Goal: Information Seeking & Learning: Learn about a topic

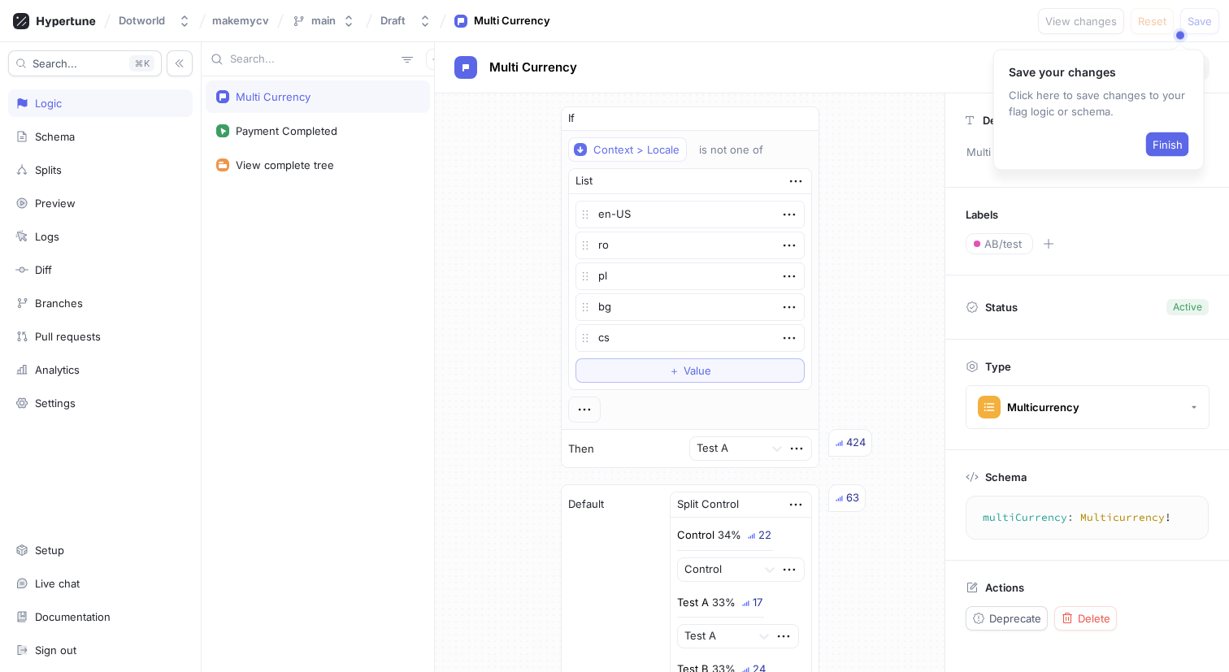
click at [132, 104] on div "Logic" at bounding box center [100, 103] width 170 height 13
click at [415, 25] on button "Draft" at bounding box center [406, 20] width 64 height 27
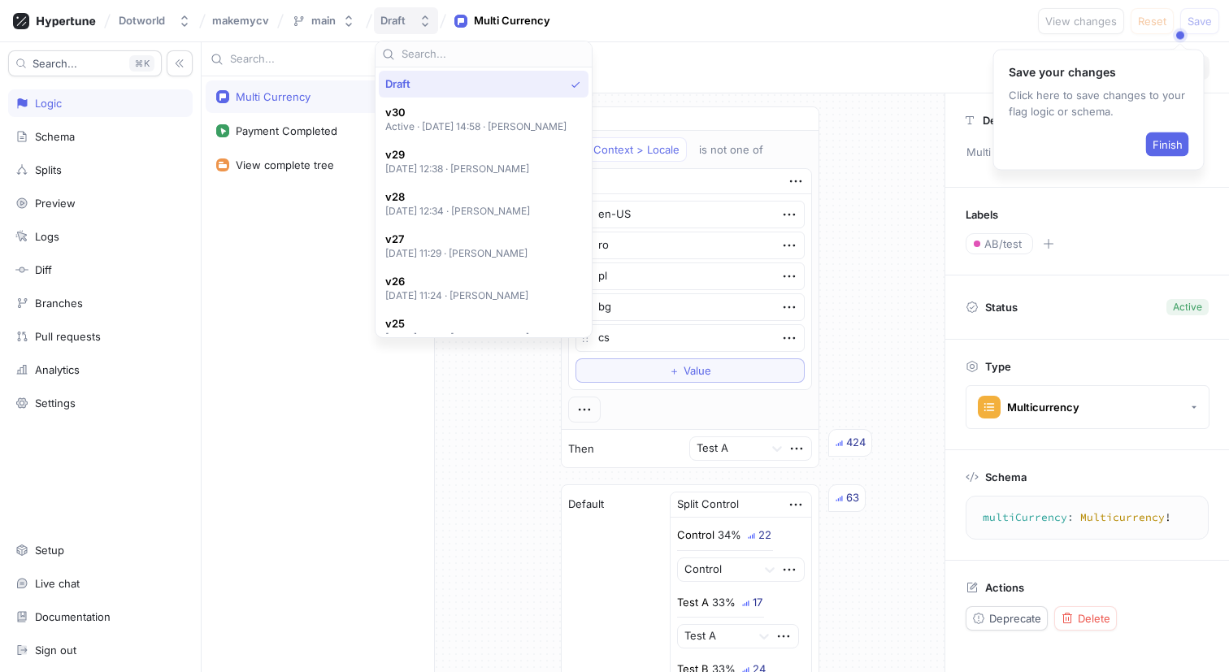
click at [415, 24] on button "Draft" at bounding box center [406, 20] width 64 height 27
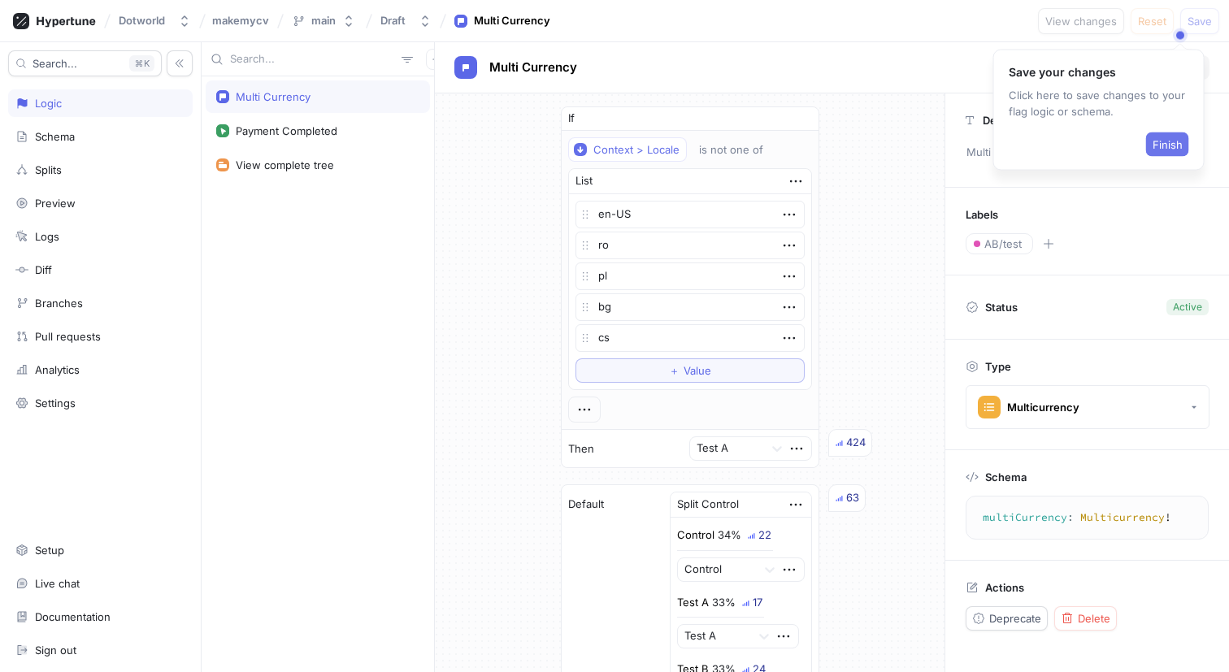
click at [1176, 142] on span "Finish" at bounding box center [1168, 145] width 30 height 10
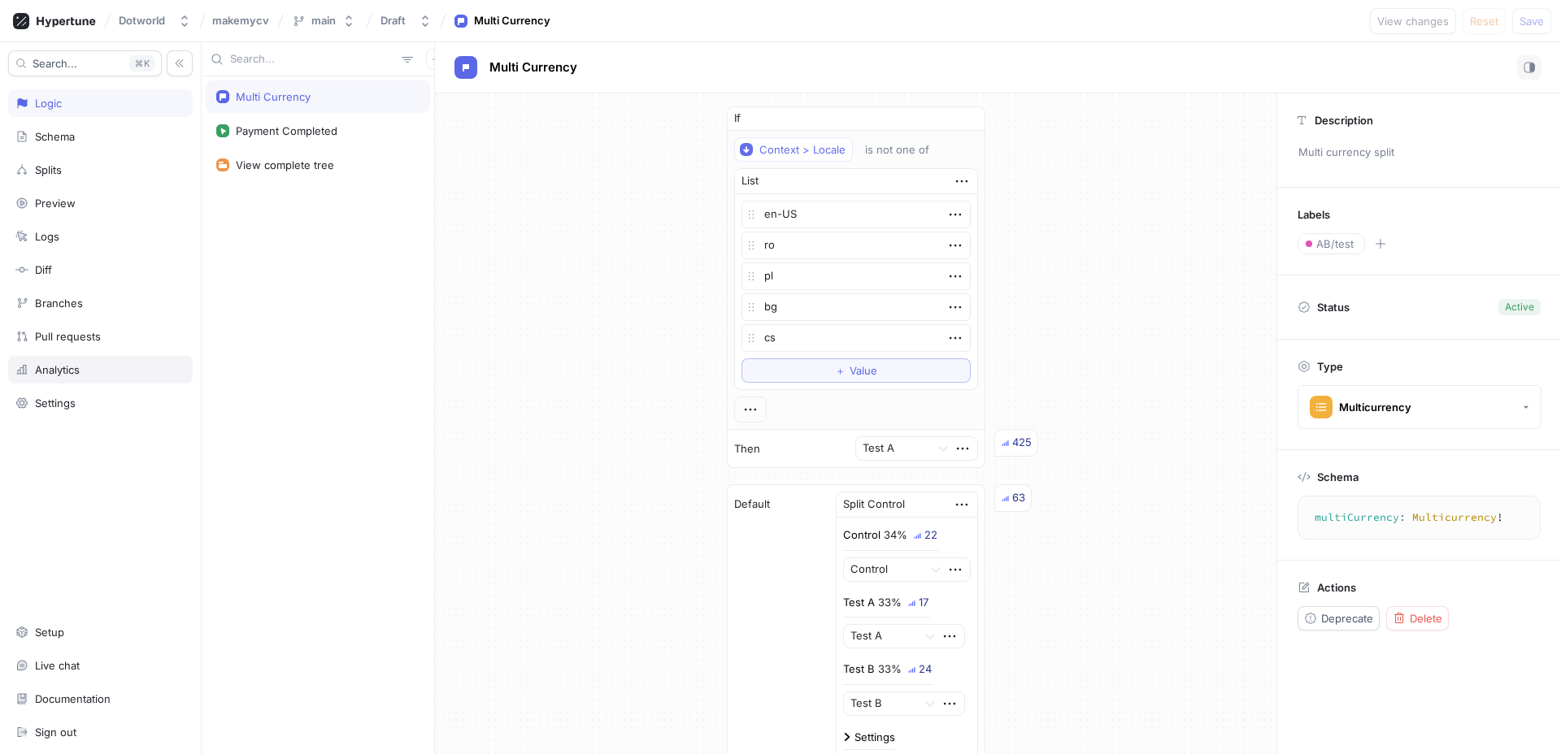
click at [106, 367] on div "Analytics" at bounding box center [100, 369] width 170 height 13
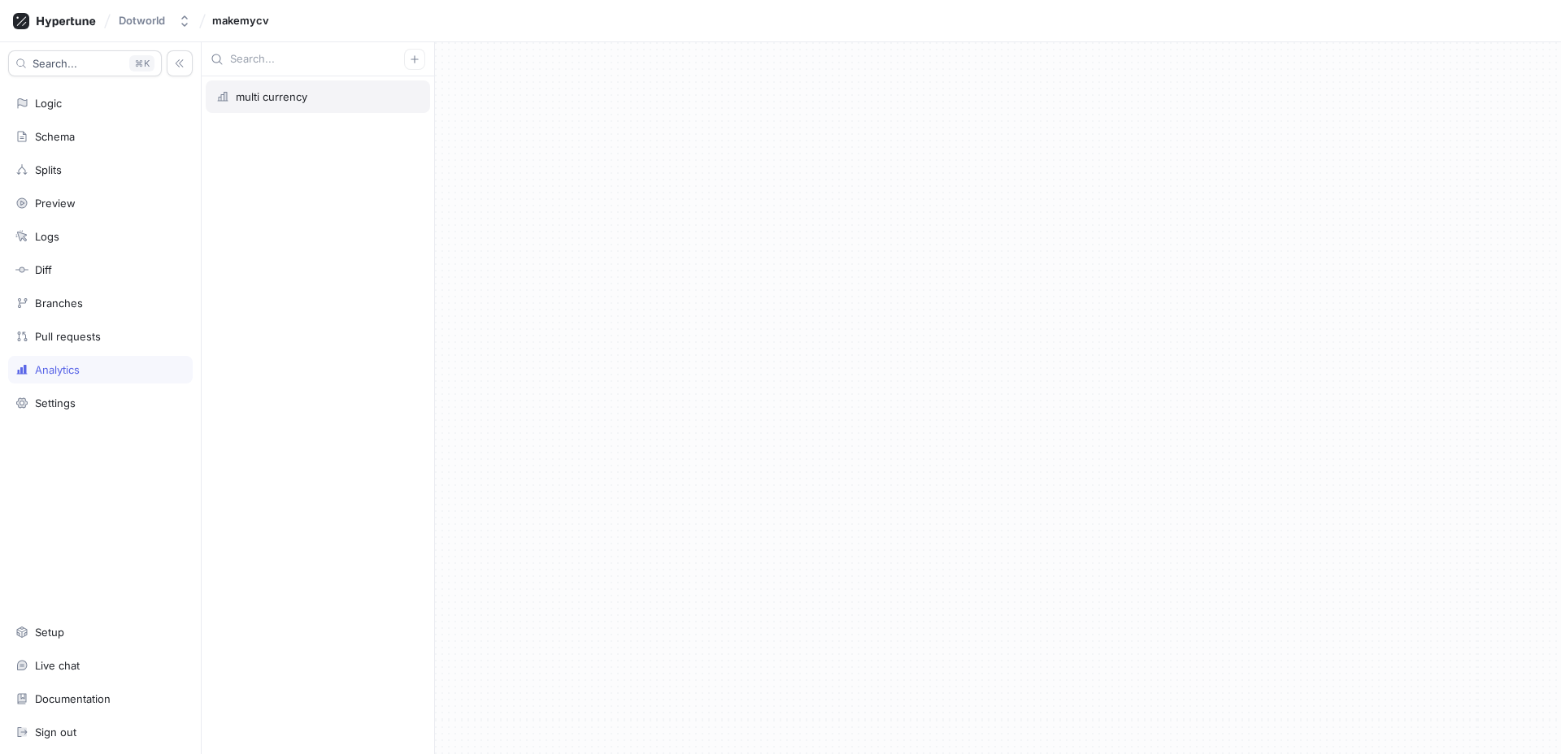
click at [358, 89] on div "multi currency" at bounding box center [318, 96] width 224 height 33
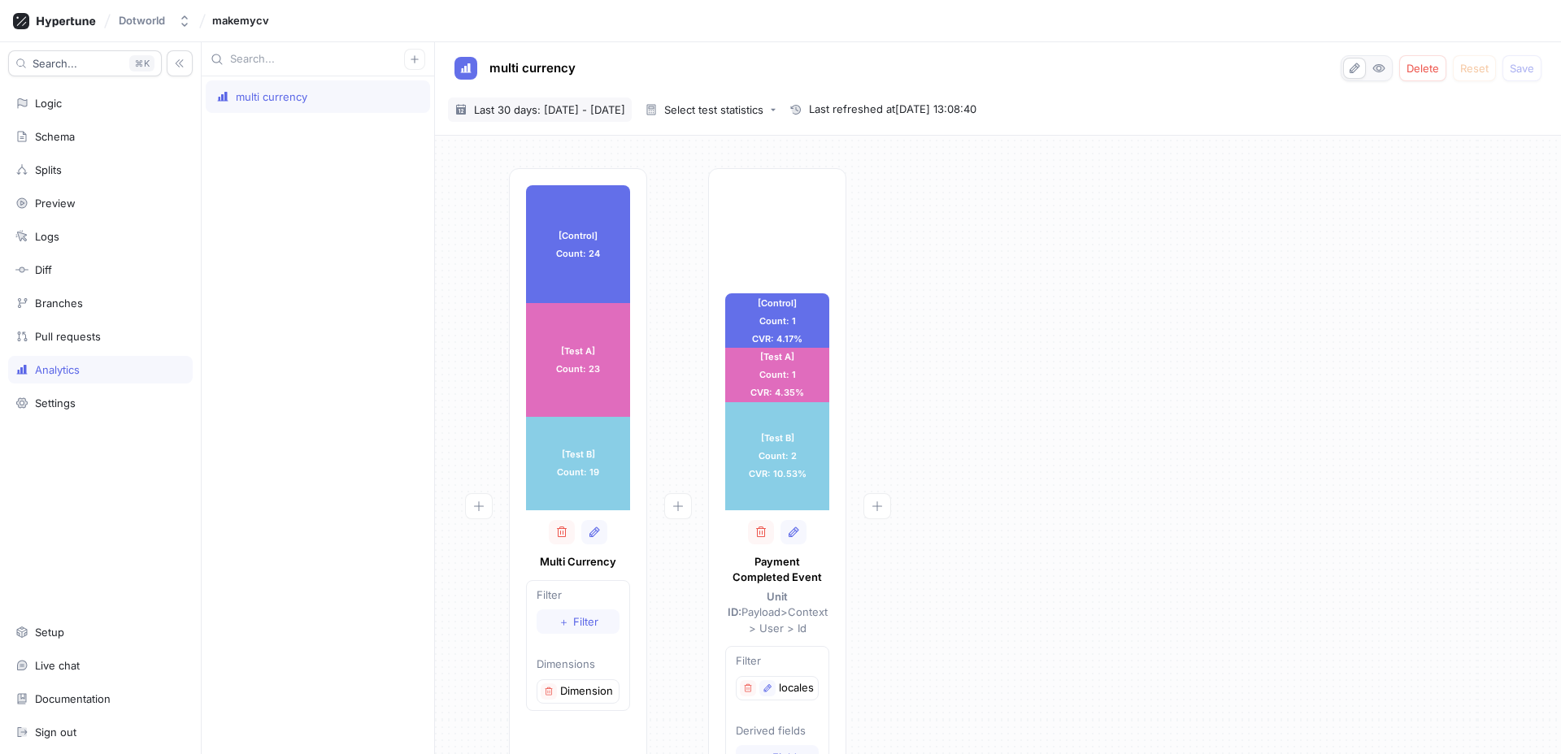
click at [625, 115] on span "Last 30 days: 31 Aug 2025 - 29 Sep 2025" at bounding box center [549, 110] width 151 height 16
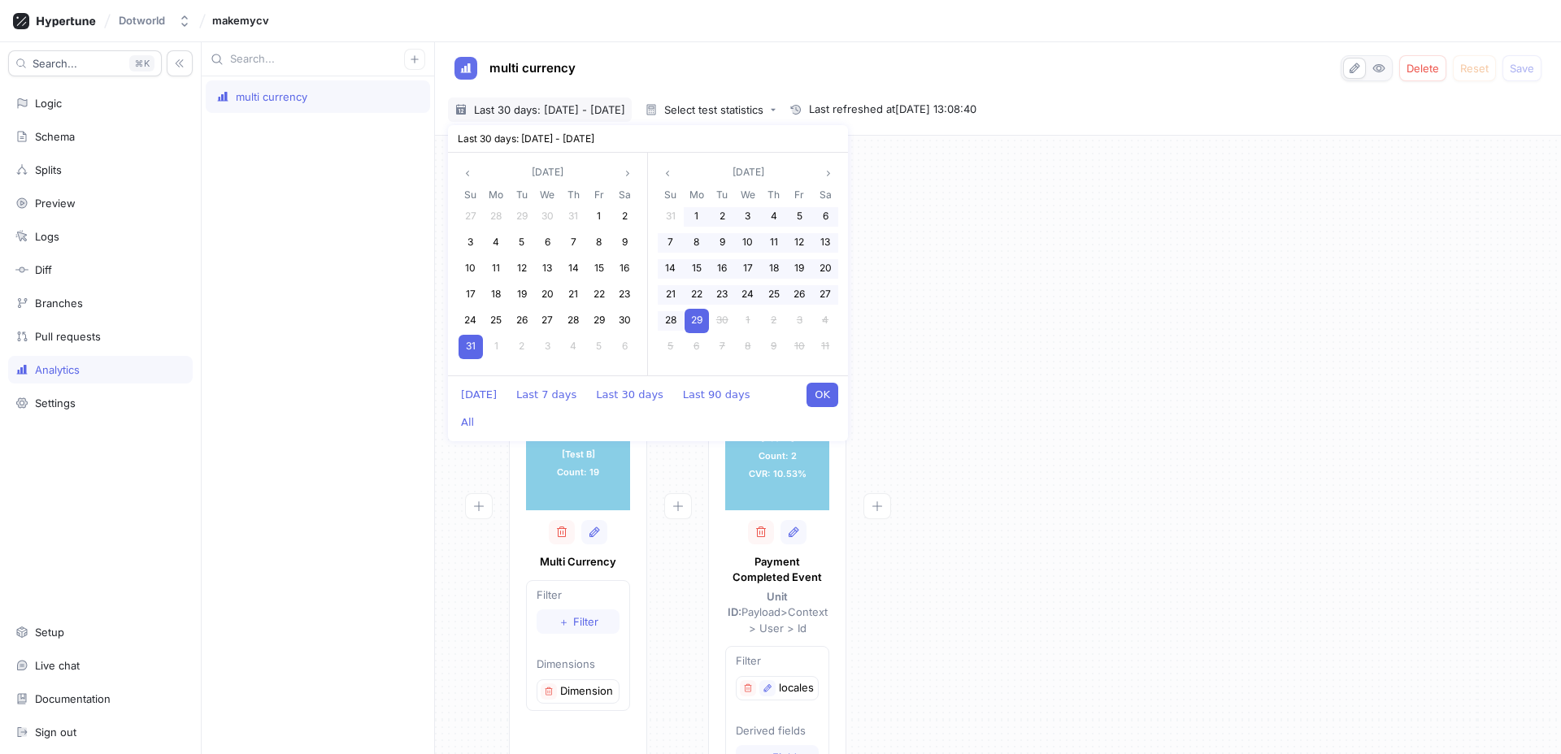
click at [625, 114] on span "Last 30 days: 31 Aug 2025 - 29 Sep 2025" at bounding box center [549, 110] width 151 height 16
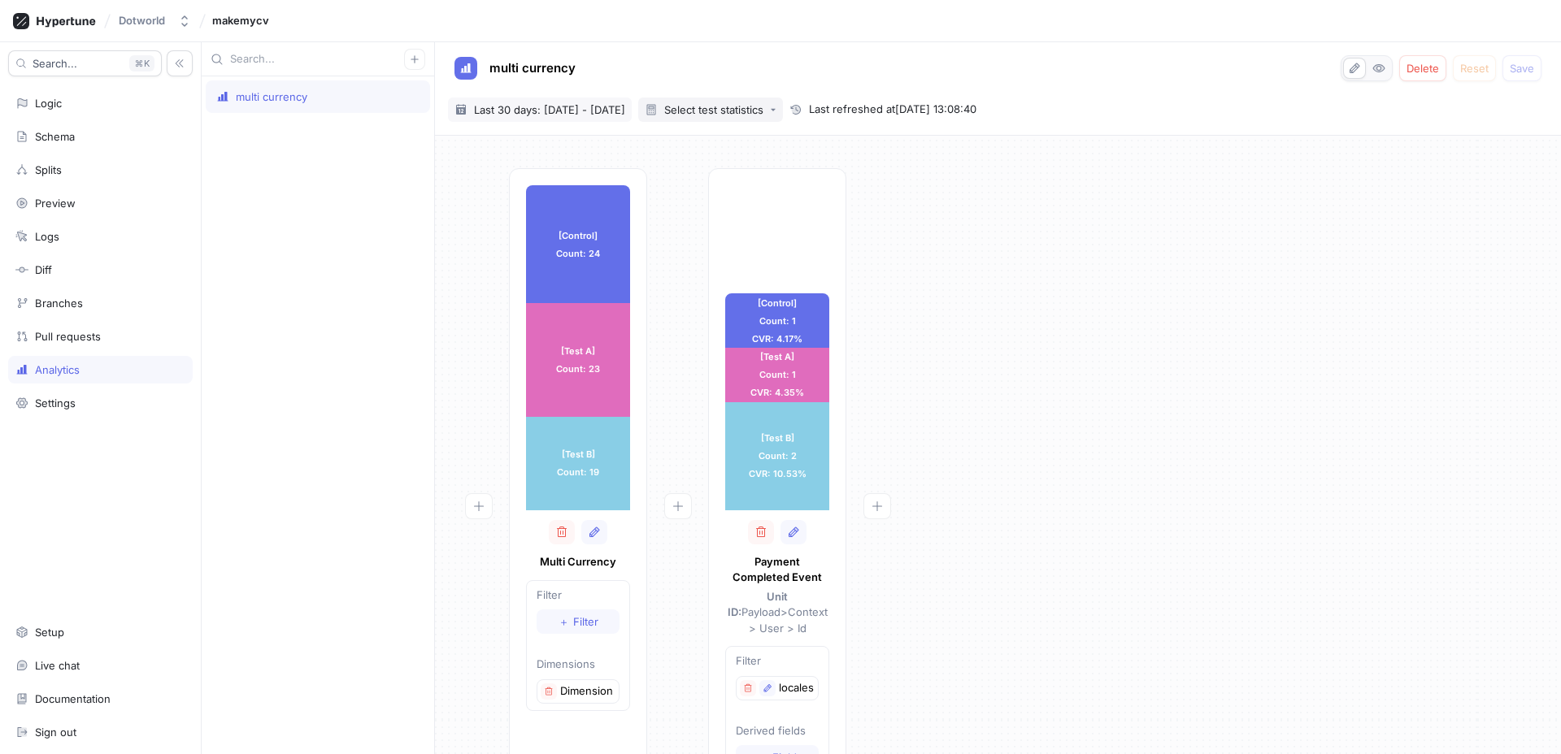
click at [763, 111] on div "Select test statistics" at bounding box center [713, 110] width 99 height 11
click at [625, 102] on span "Last 30 days: 31 Aug 2025 - 29 Sep 2025" at bounding box center [549, 110] width 151 height 16
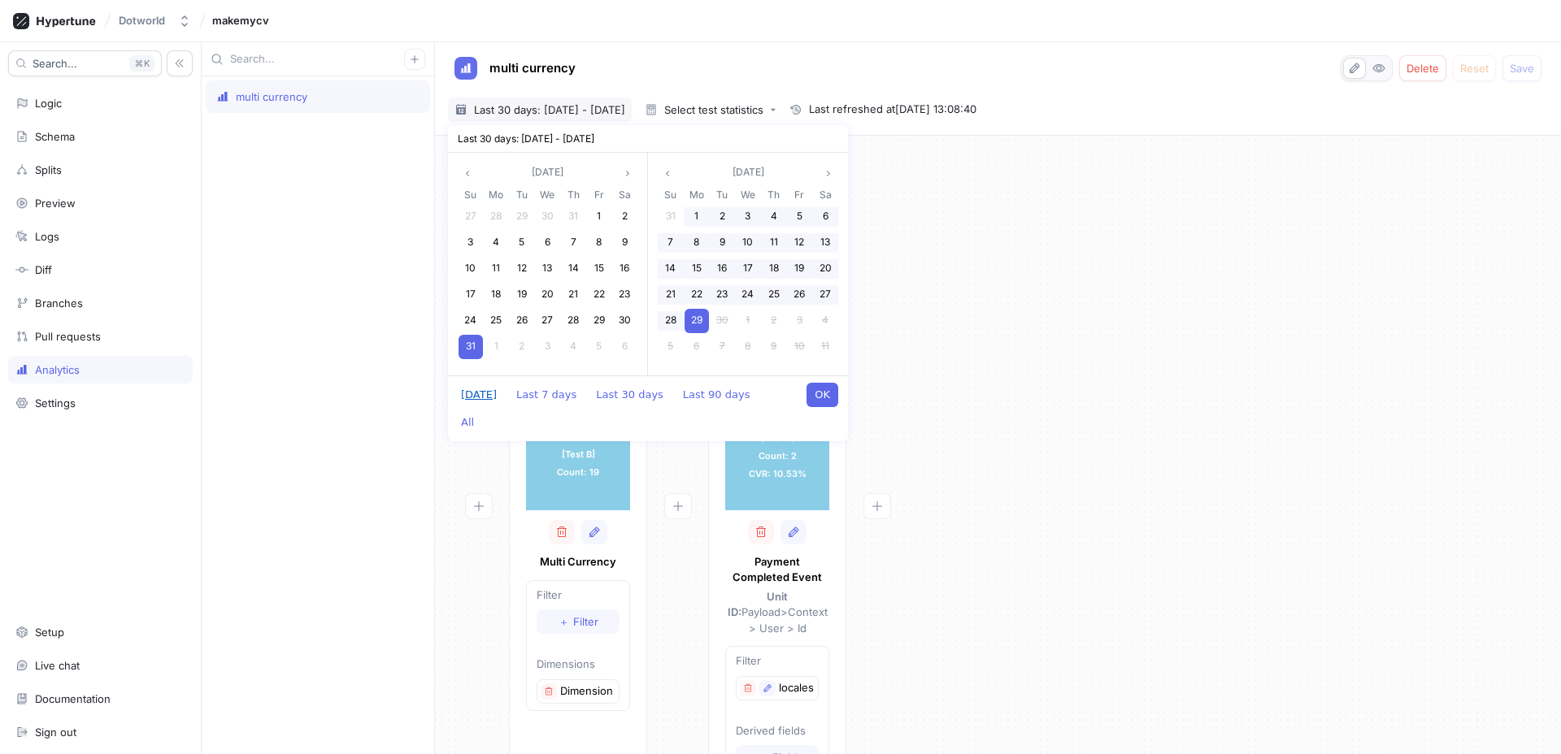
click at [467, 388] on button "Today" at bounding box center [479, 395] width 52 height 24
type textarea "x"
type input "[DATE] ~ [DATE]"
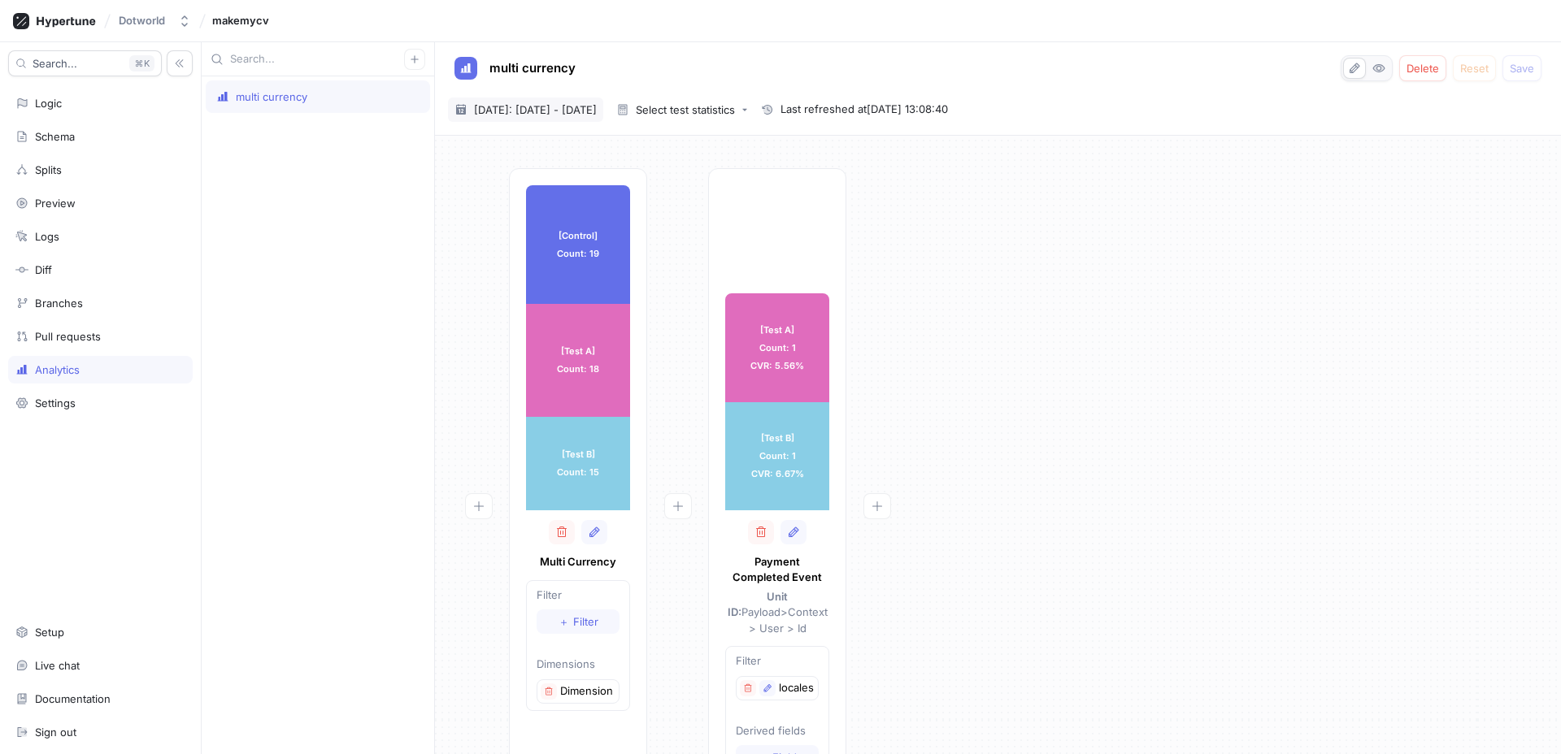
click at [597, 111] on span "[DATE]: [DATE] - [DATE]" at bounding box center [535, 110] width 123 height 16
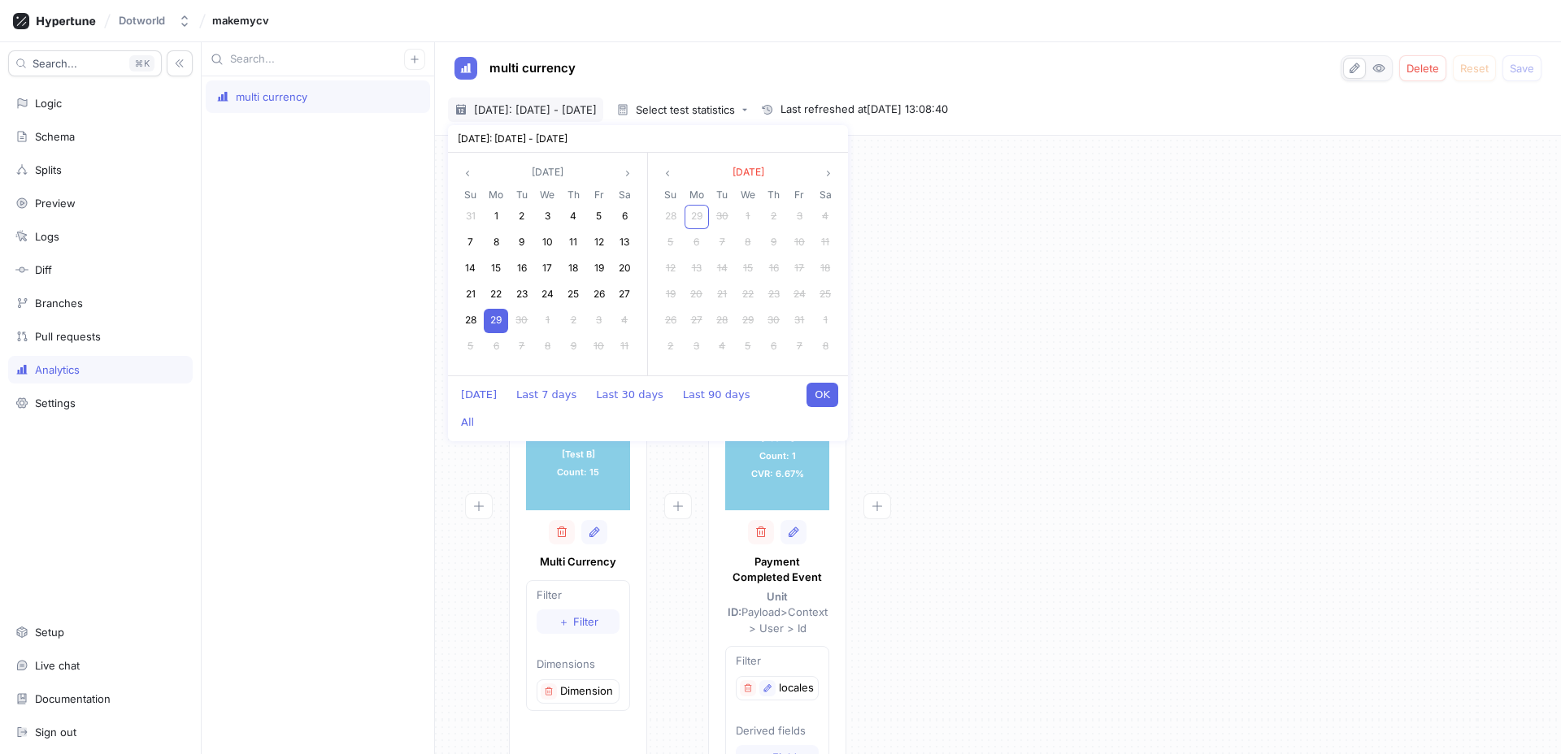
click at [906, 272] on div at bounding box center [876, 516] width 61 height 696
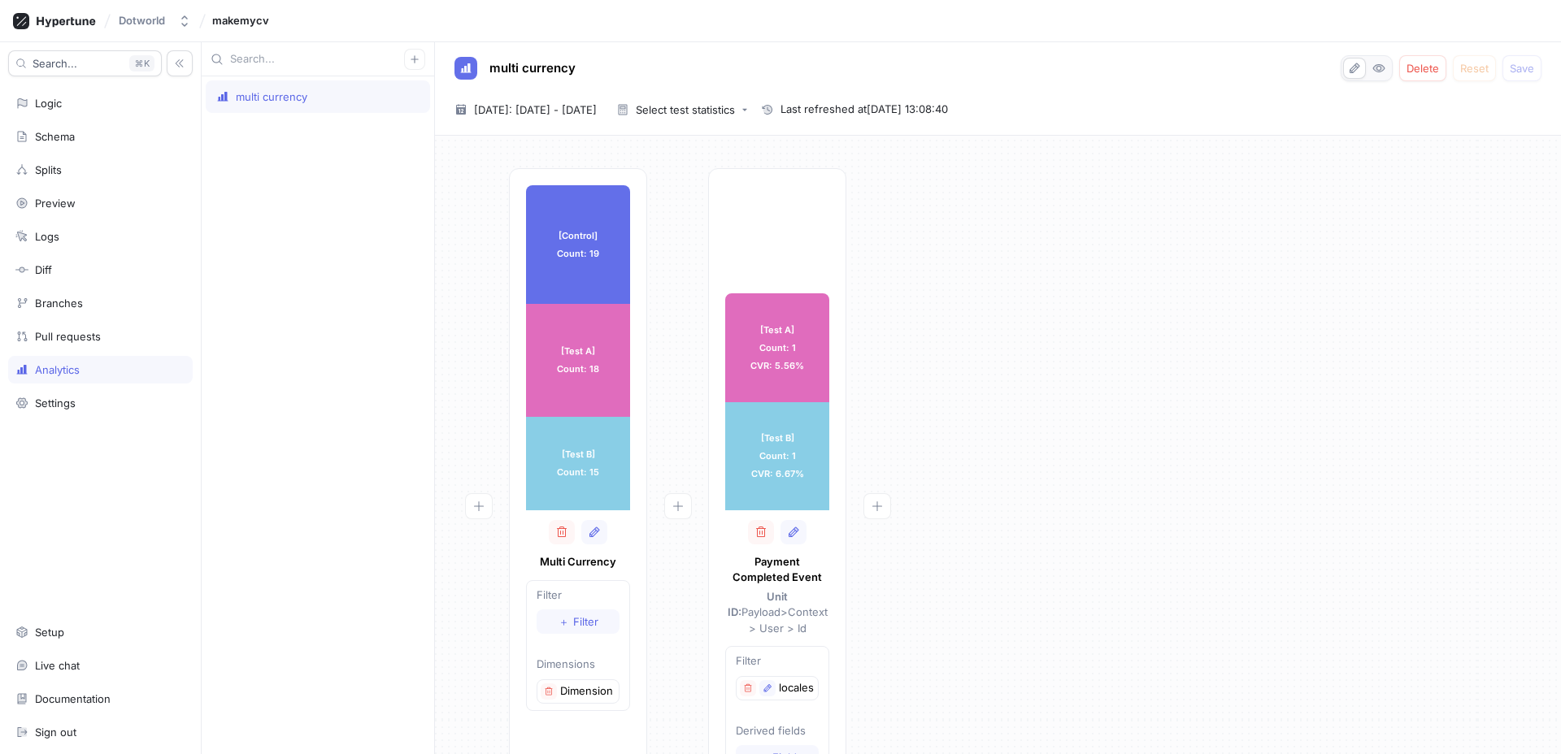
click at [735, 123] on div "multi currency Delete Reset Save 2025-09-29 ~ 2025-09-29 Today: 29 Sep 2025 - 2…" at bounding box center [998, 88] width 1126 height 93
click at [738, 117] on button "Select test statistics" at bounding box center [682, 110] width 145 height 24
click at [711, 230] on span "Bayesian probabilities" at bounding box center [748, 228] width 111 height 14
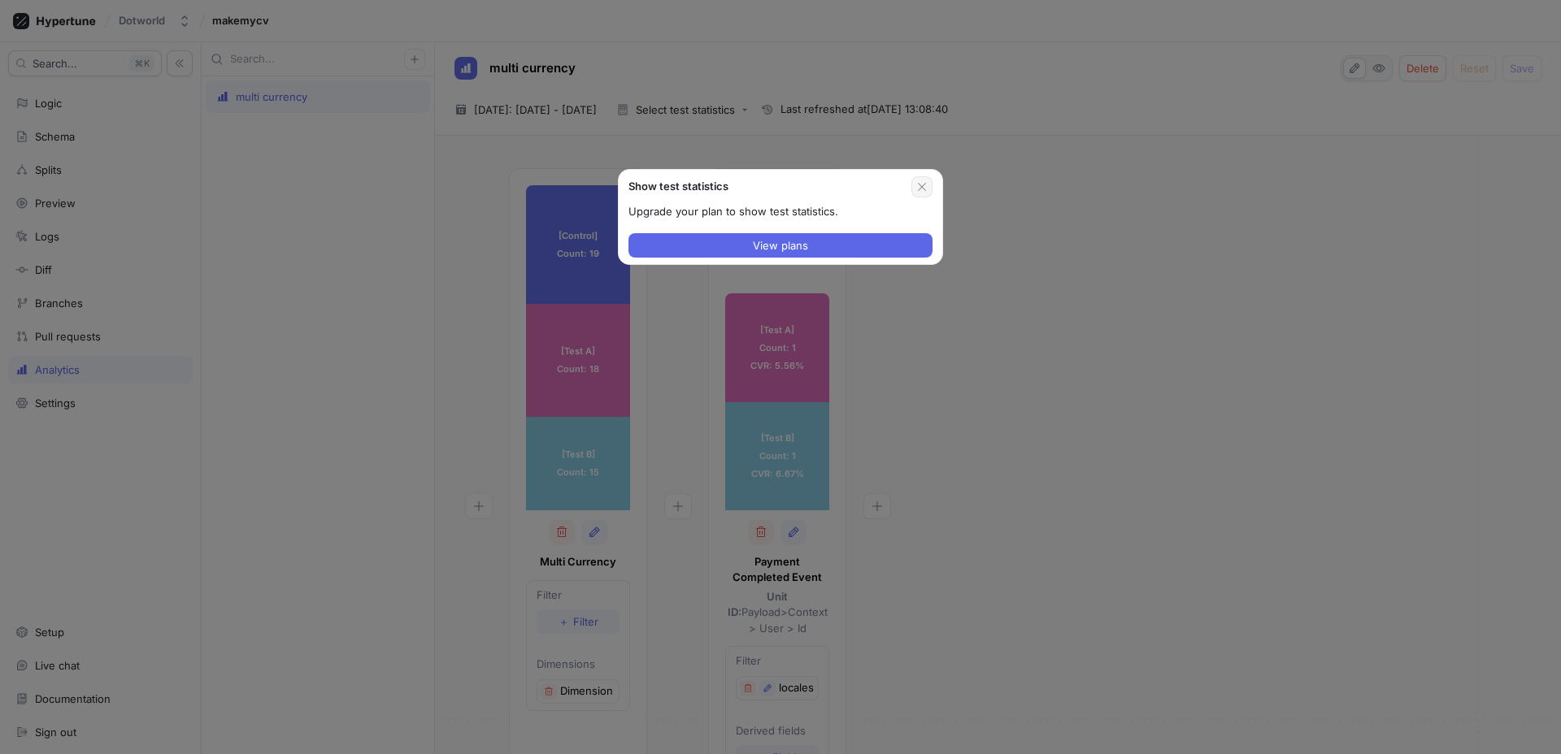
click at [931, 193] on button "button" at bounding box center [921, 186] width 21 height 21
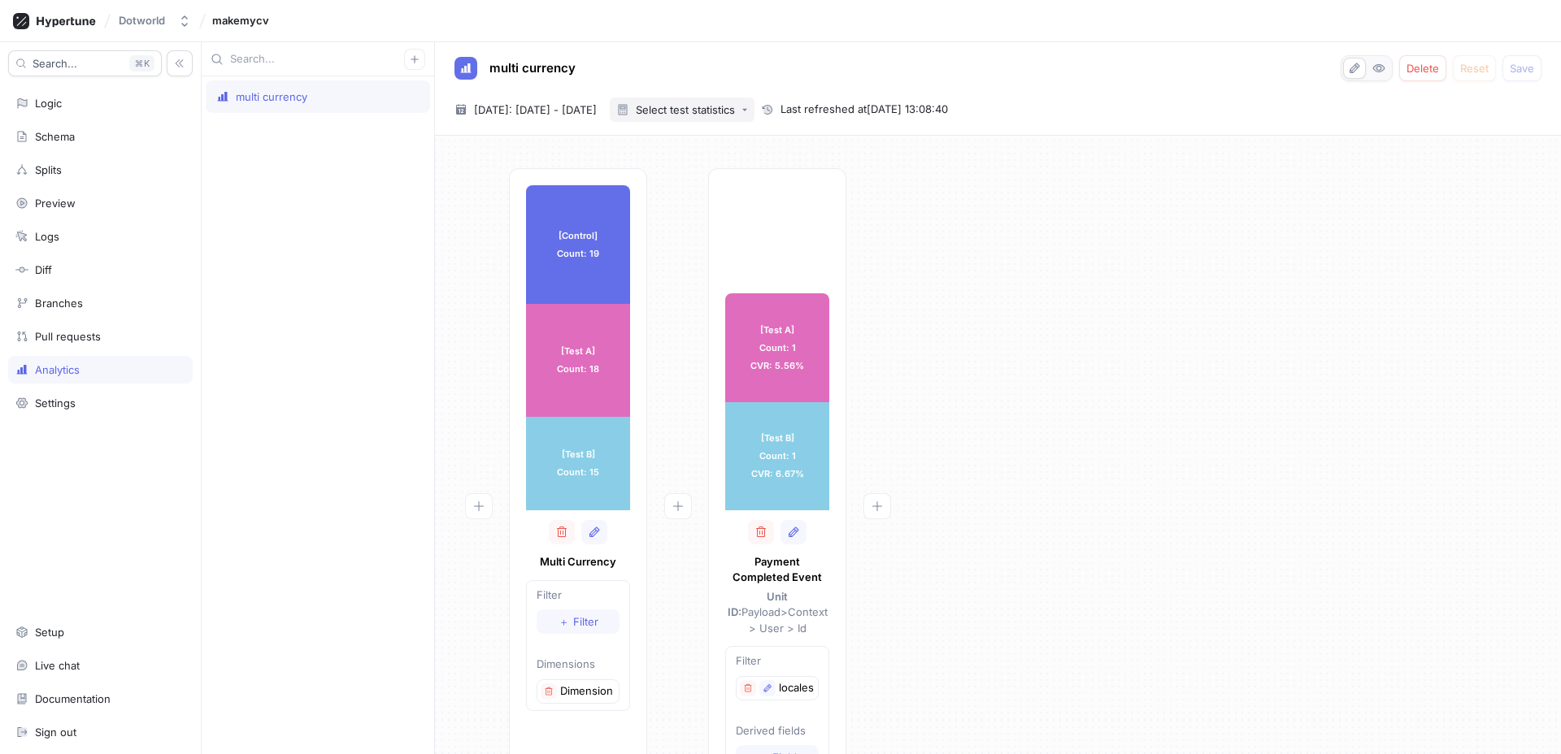
click at [754, 116] on button "Select test statistics" at bounding box center [682, 110] width 145 height 24
click at [949, 198] on div "[Control] Count: 19 [Control] Count: 19 [Test A] Count: 18 [Test A] Count: 18 […" at bounding box center [998, 521] width 1100 height 706
click at [1228, 68] on icon "button" at bounding box center [1378, 68] width 11 height 7
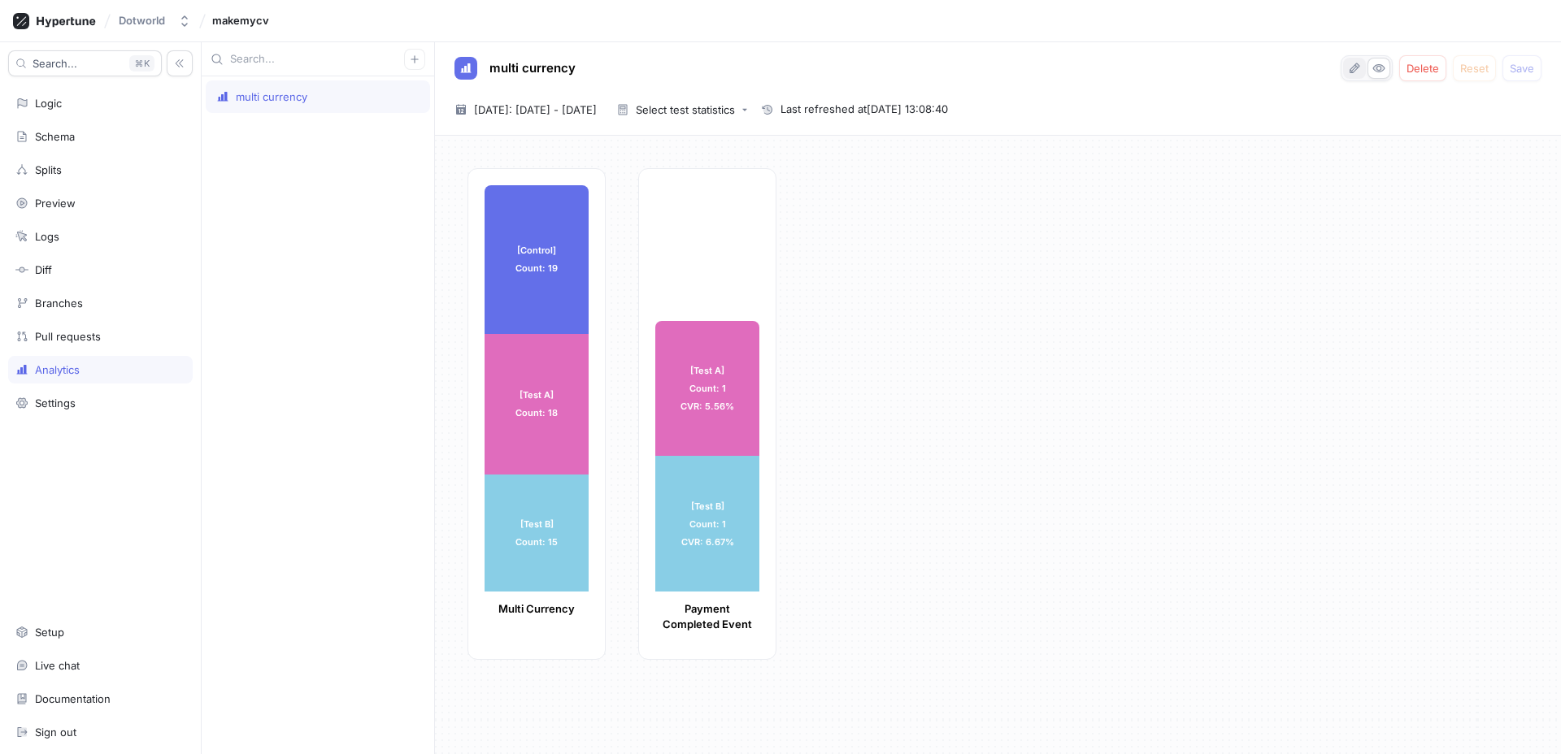
click at [1228, 68] on icon "button" at bounding box center [1354, 68] width 10 height 11
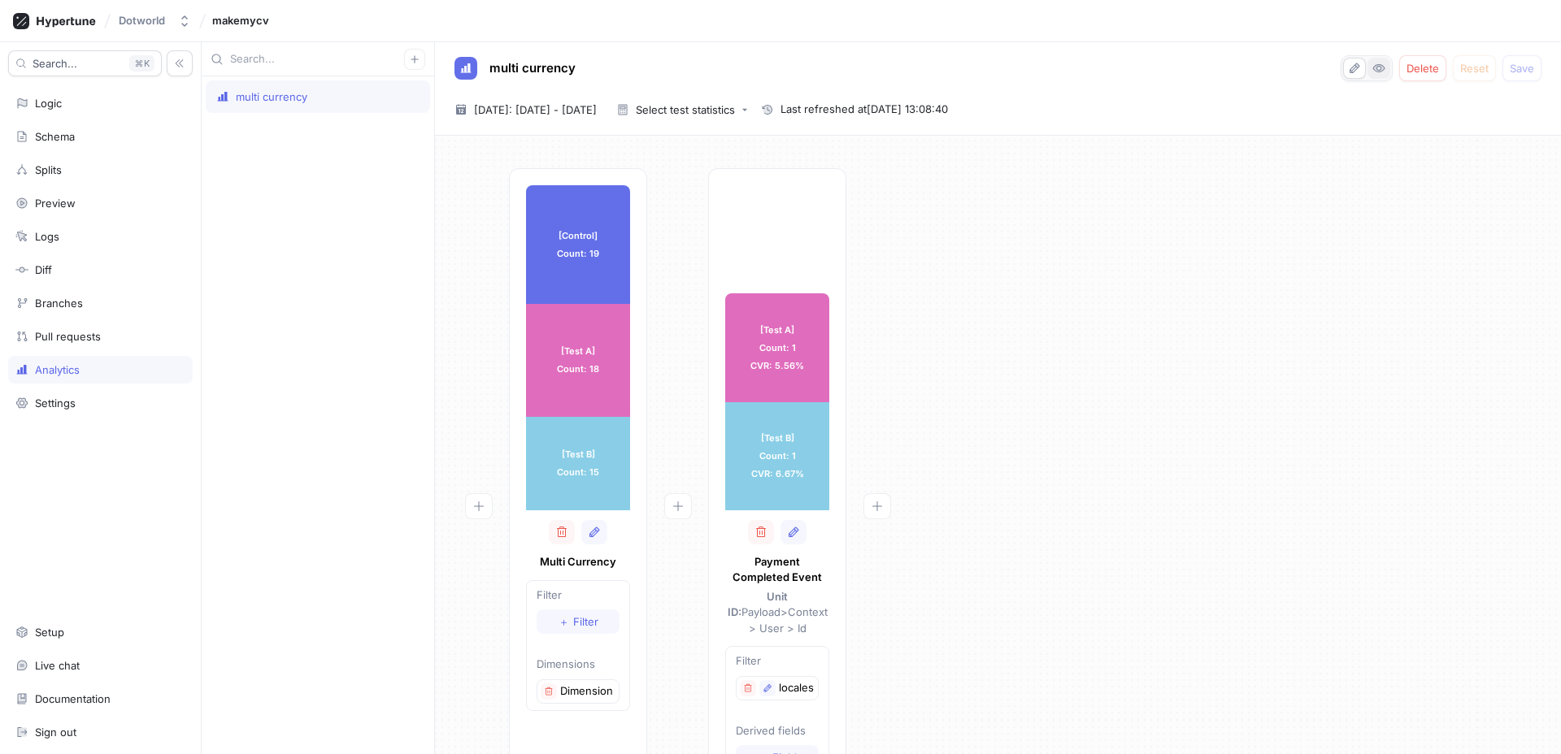
click at [1228, 68] on button "button" at bounding box center [1378, 68] width 23 height 21
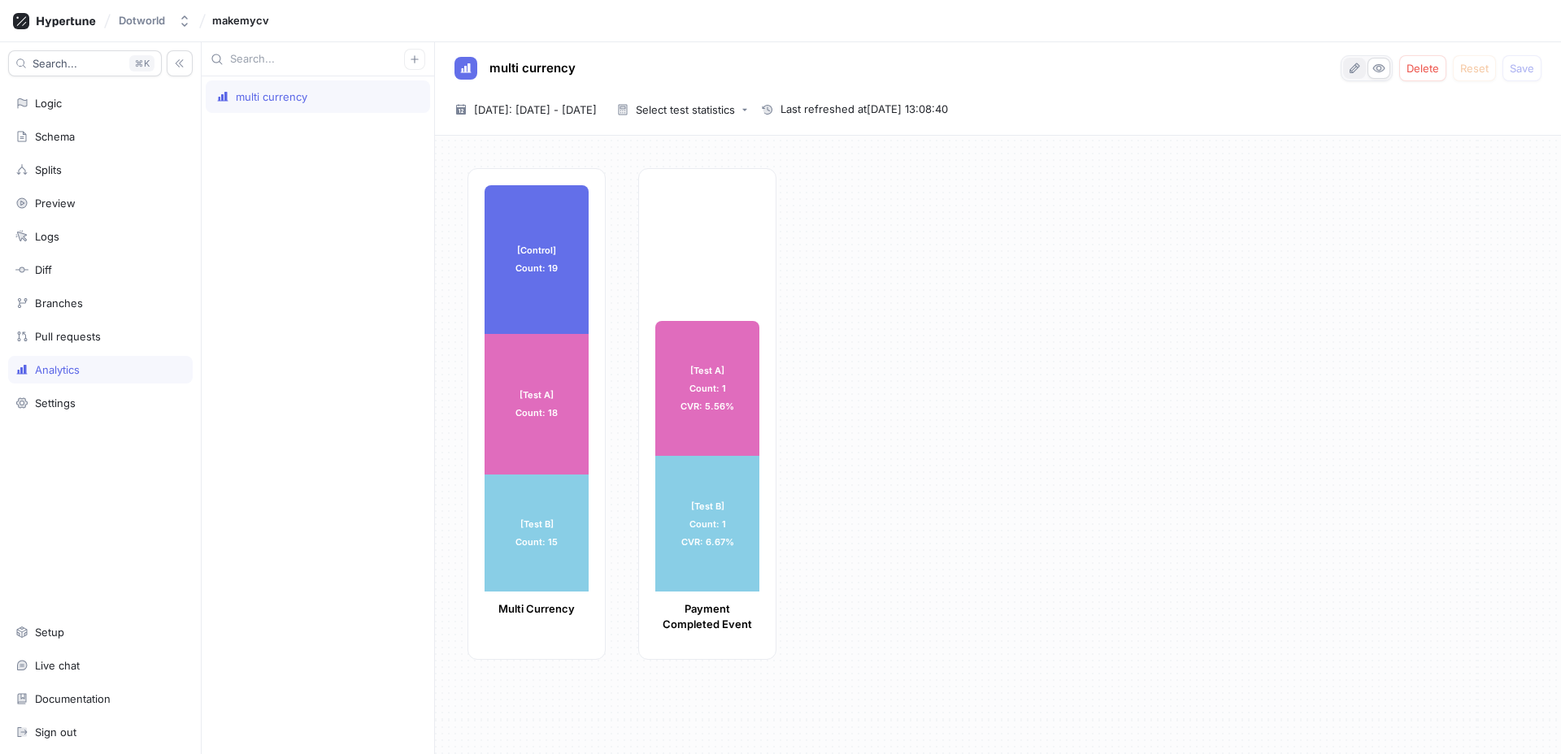
click at [1228, 68] on button "button" at bounding box center [1354, 68] width 23 height 21
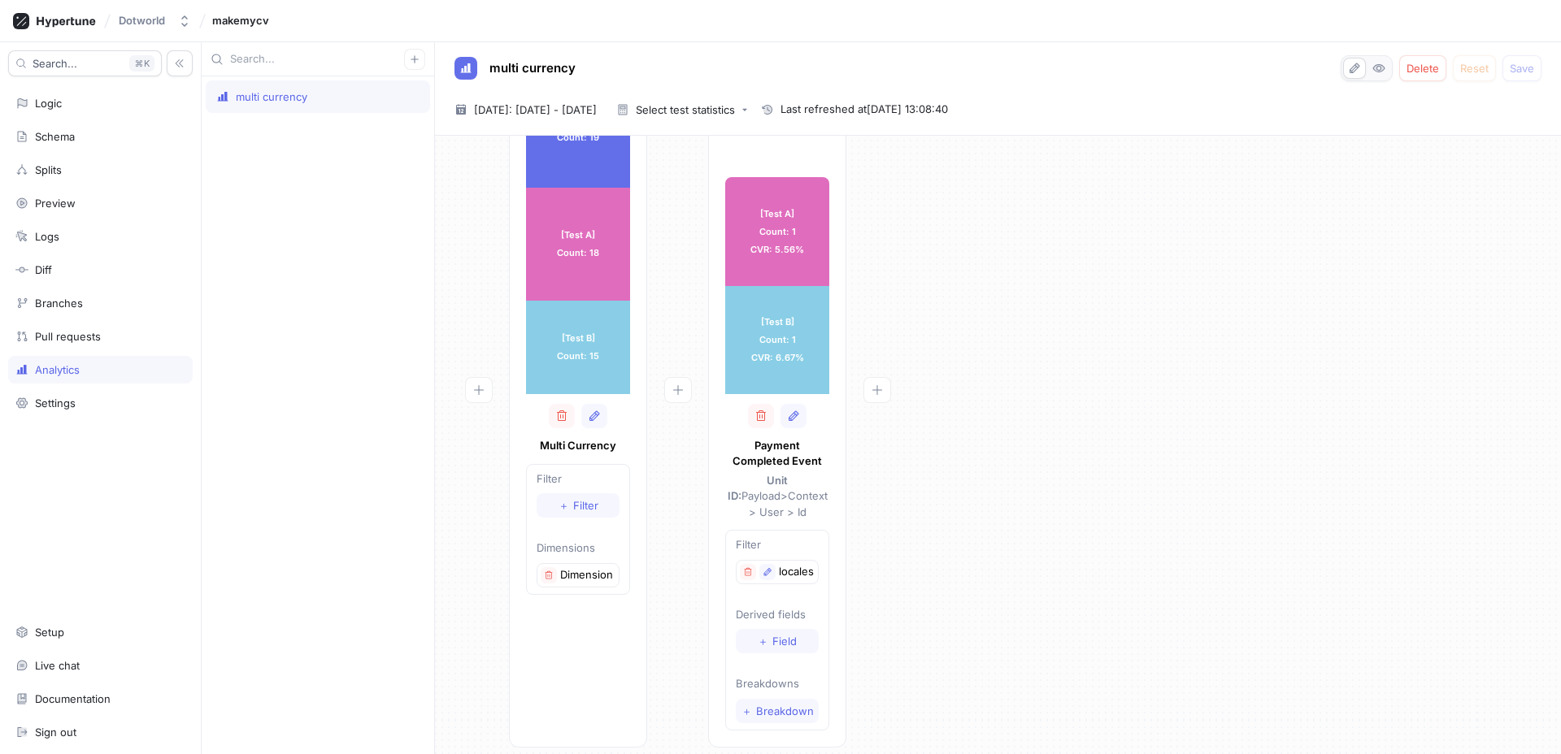
scroll to position [10, 0]
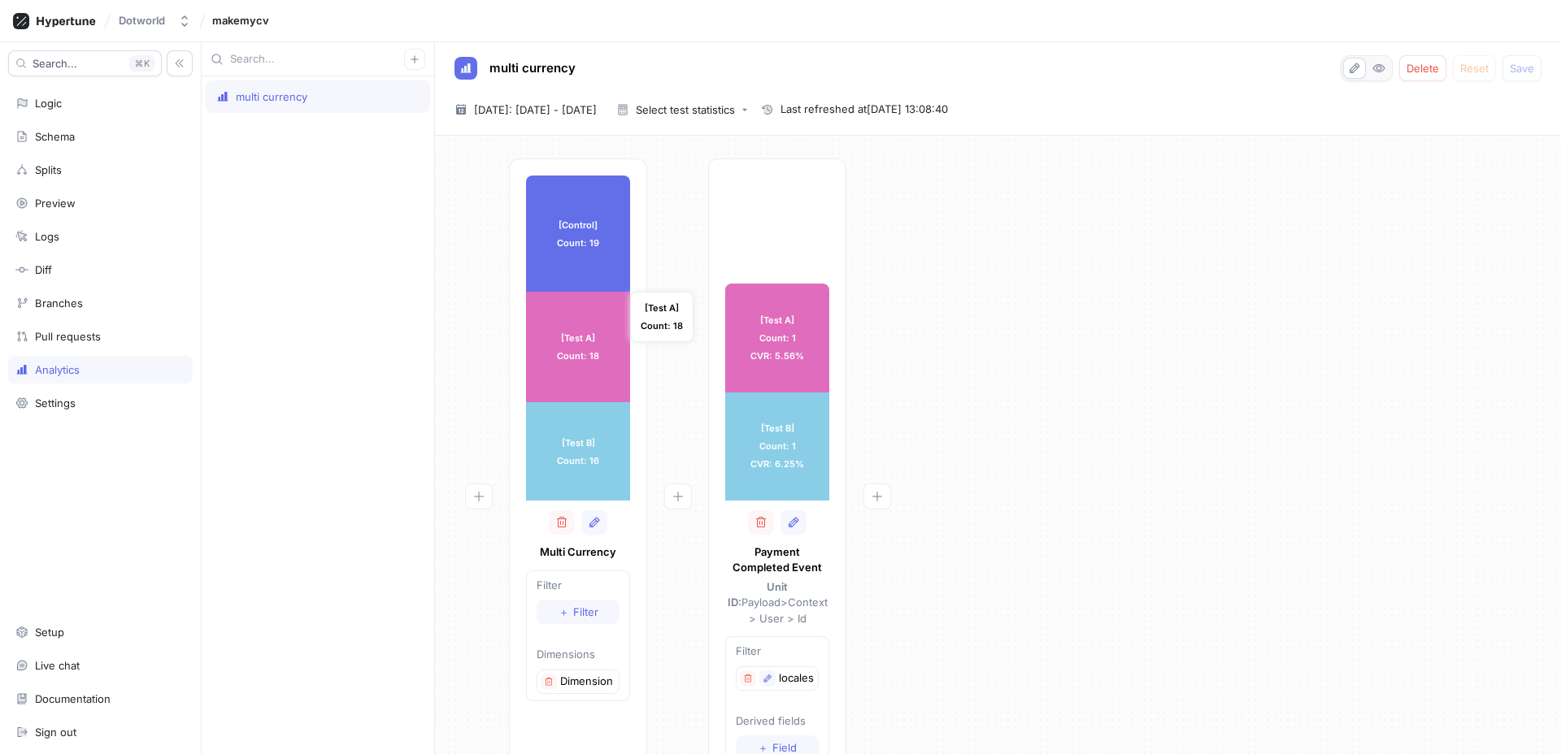
click at [605, 346] on div "[Test A] Count: 18" at bounding box center [578, 347] width 104 height 111
click at [579, 317] on div "[Test A] Count: 18" at bounding box center [578, 347] width 104 height 111
click at [586, 259] on div "[Control] Count: 19" at bounding box center [578, 234] width 104 height 116
click at [573, 389] on div "[Test A] Count: 18" at bounding box center [578, 347] width 104 height 111
click at [576, 434] on div "[Test B] Count: 16" at bounding box center [578, 451] width 104 height 98
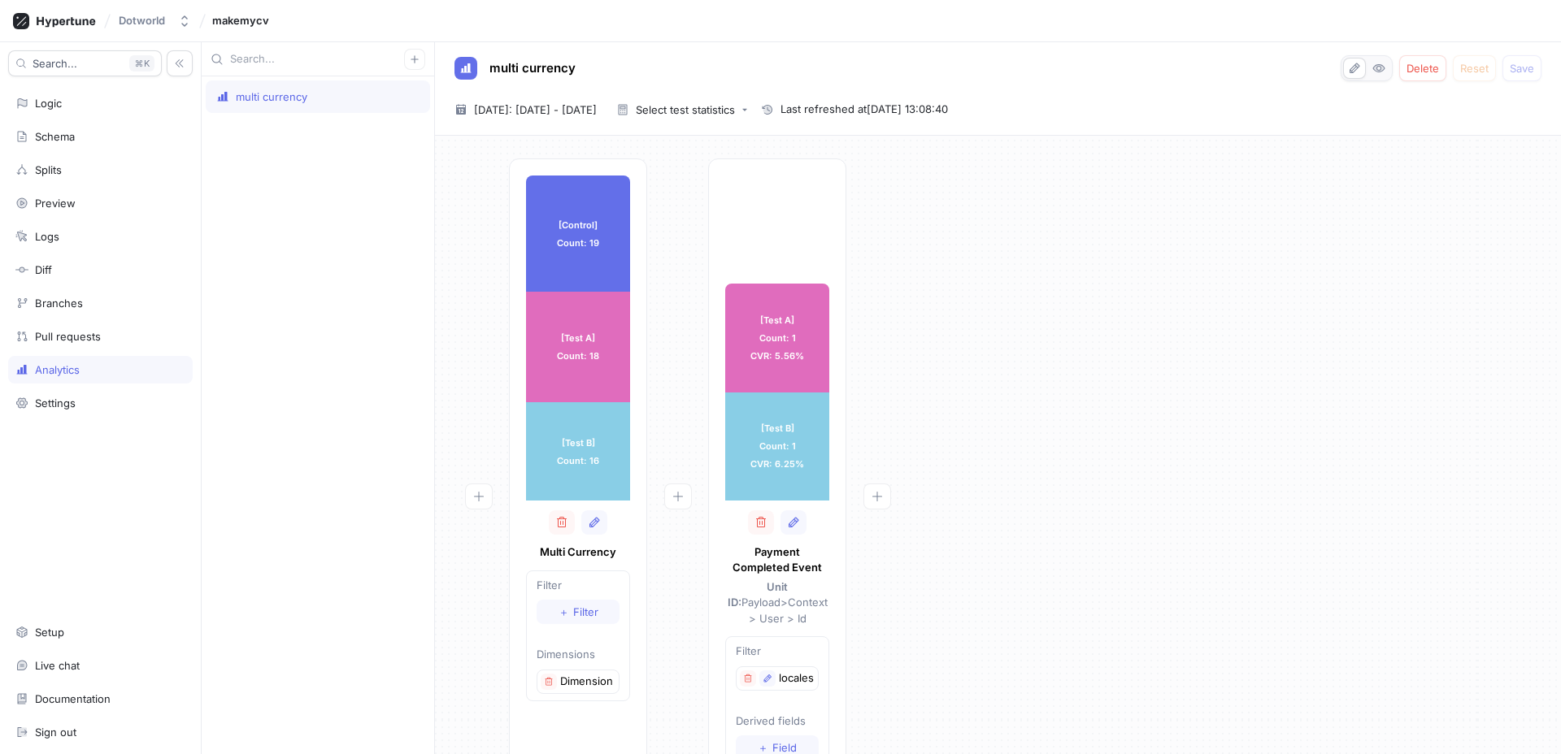
click at [802, 198] on div "[Test A] Count: 1 CVR: 5.56% [Test A] Count: 1 CVR: 5.56% [Test B] Count: 1 CVR…" at bounding box center [777, 507] width 138 height 696
click at [987, 532] on div "[Control] Count: 19 [Control] Count: 19 [Test A] Count: 18 [Test A] Count: 18 […" at bounding box center [998, 512] width 1100 height 706
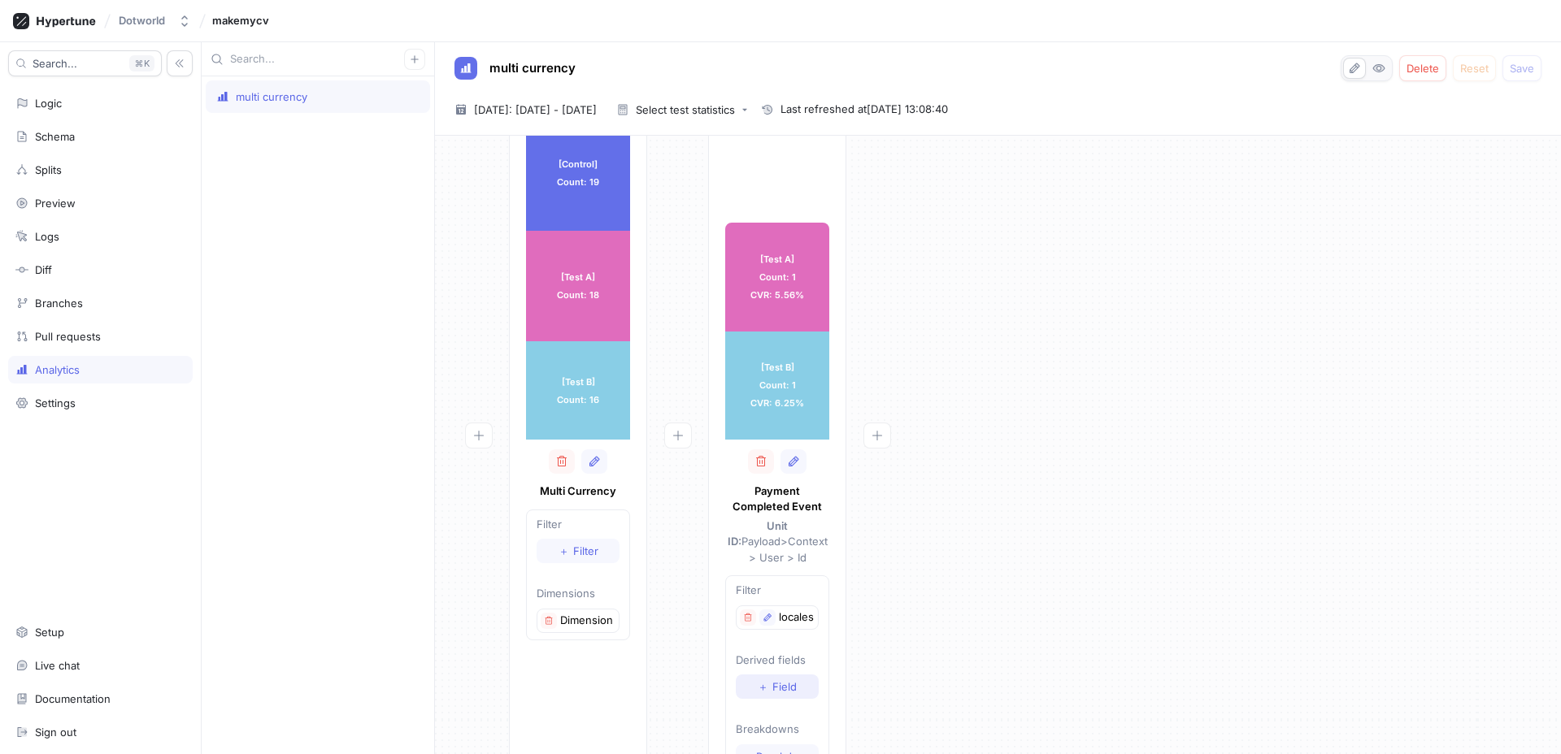
scroll to position [116, 0]
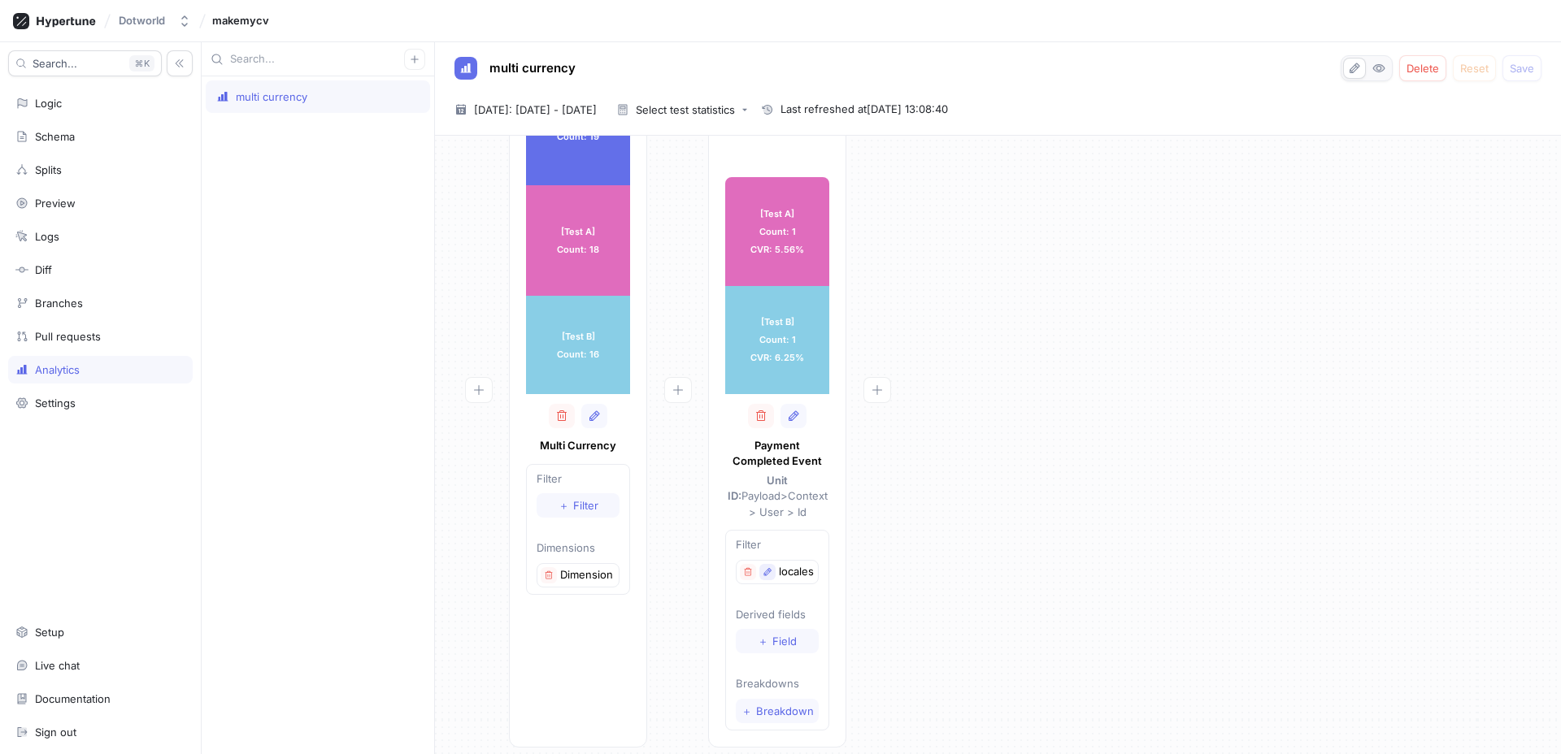
click at [774, 564] on button "button" at bounding box center [767, 572] width 16 height 16
type textarea "x"
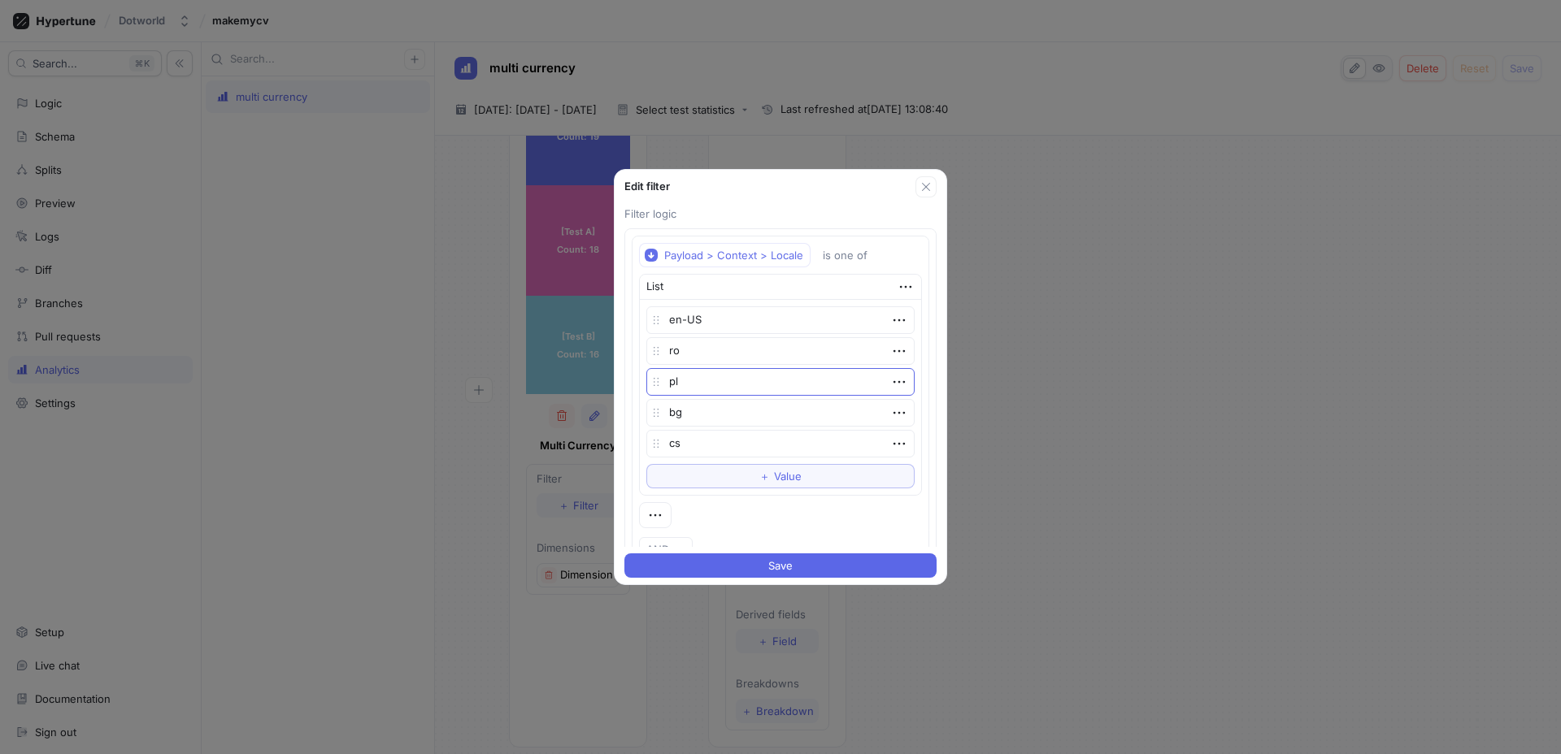
scroll to position [80, 0]
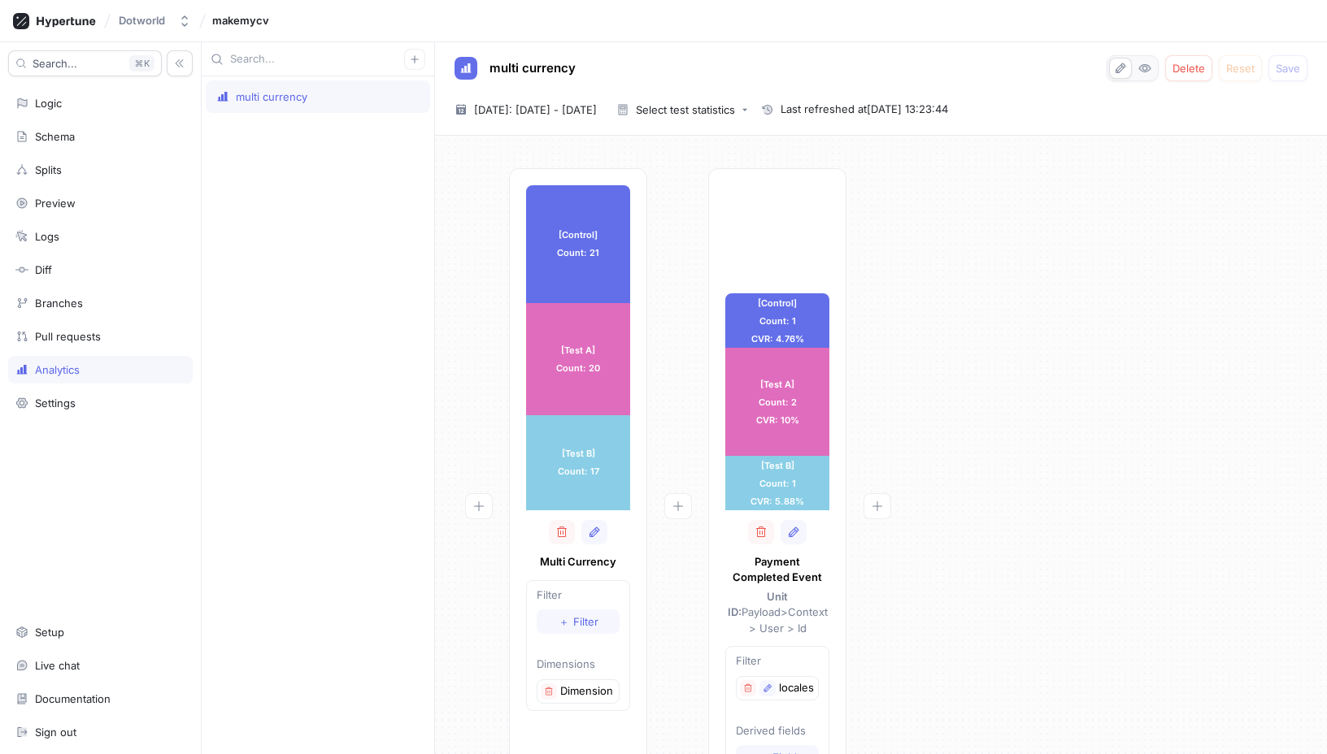
type textarea "x"
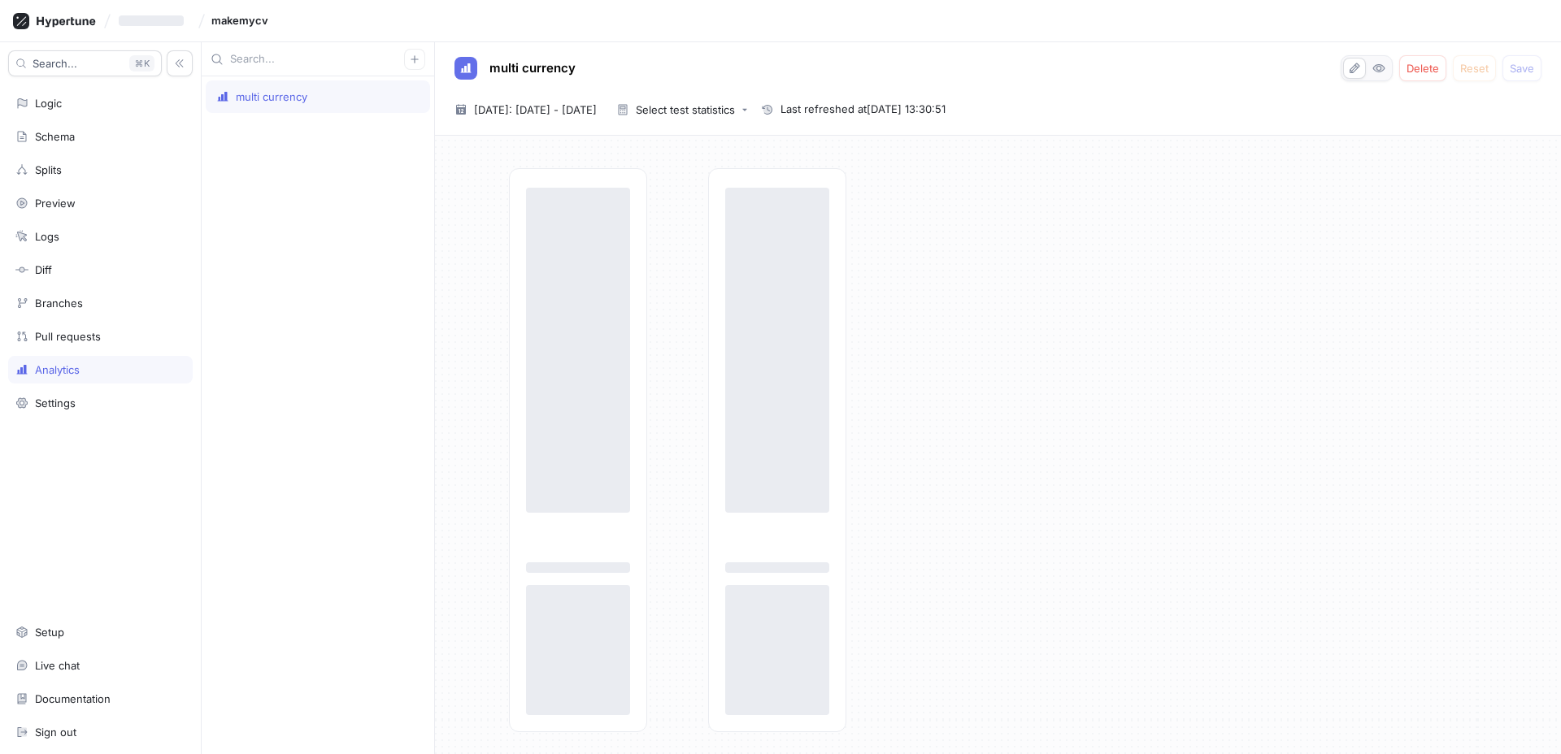
type textarea "x"
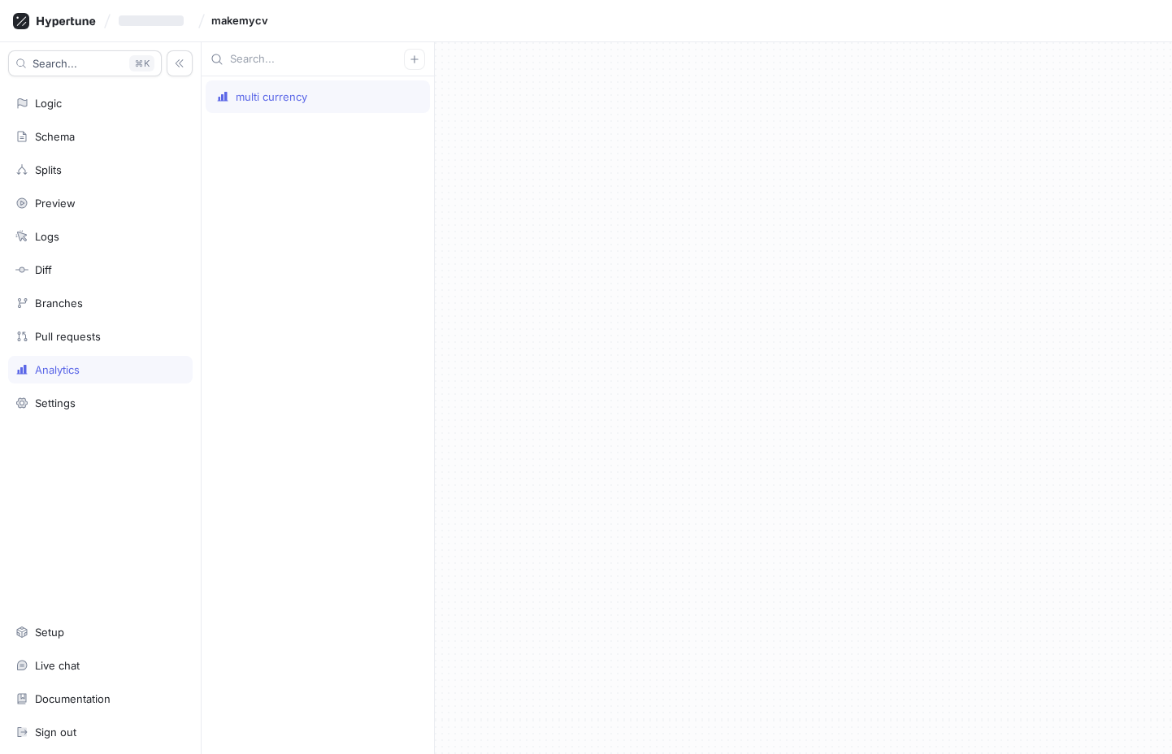
type textarea "x"
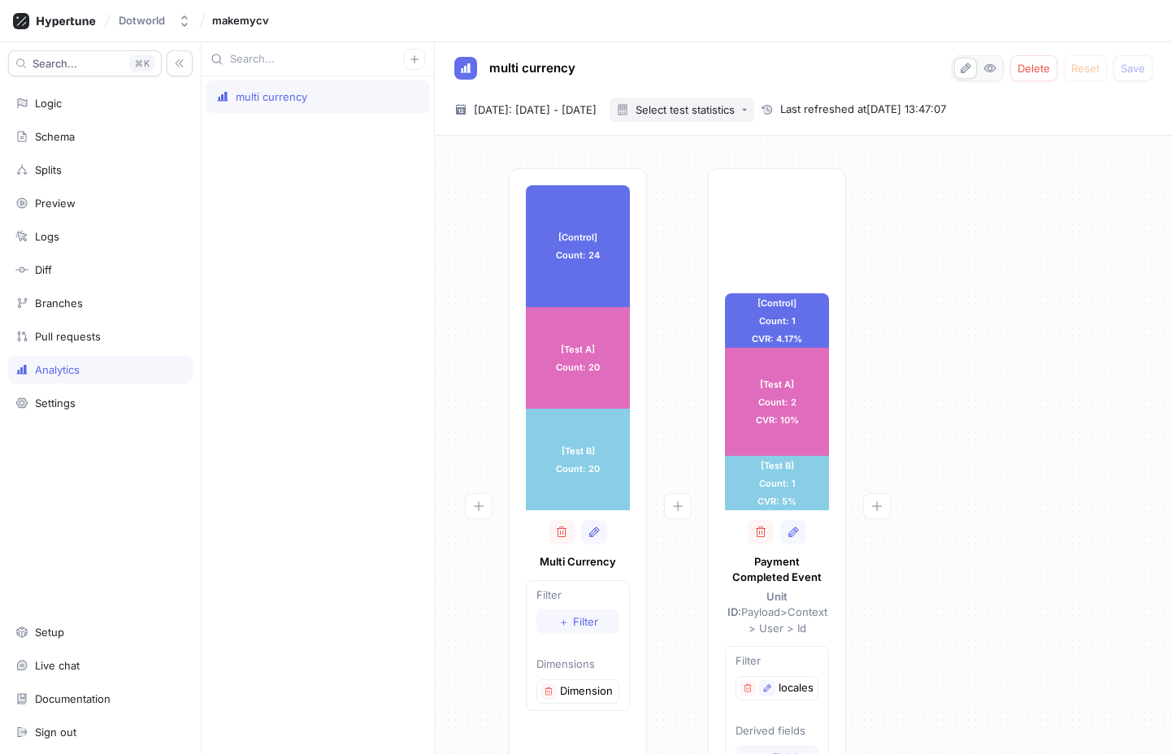
click at [731, 118] on button "Select test statistics" at bounding box center [682, 110] width 145 height 24
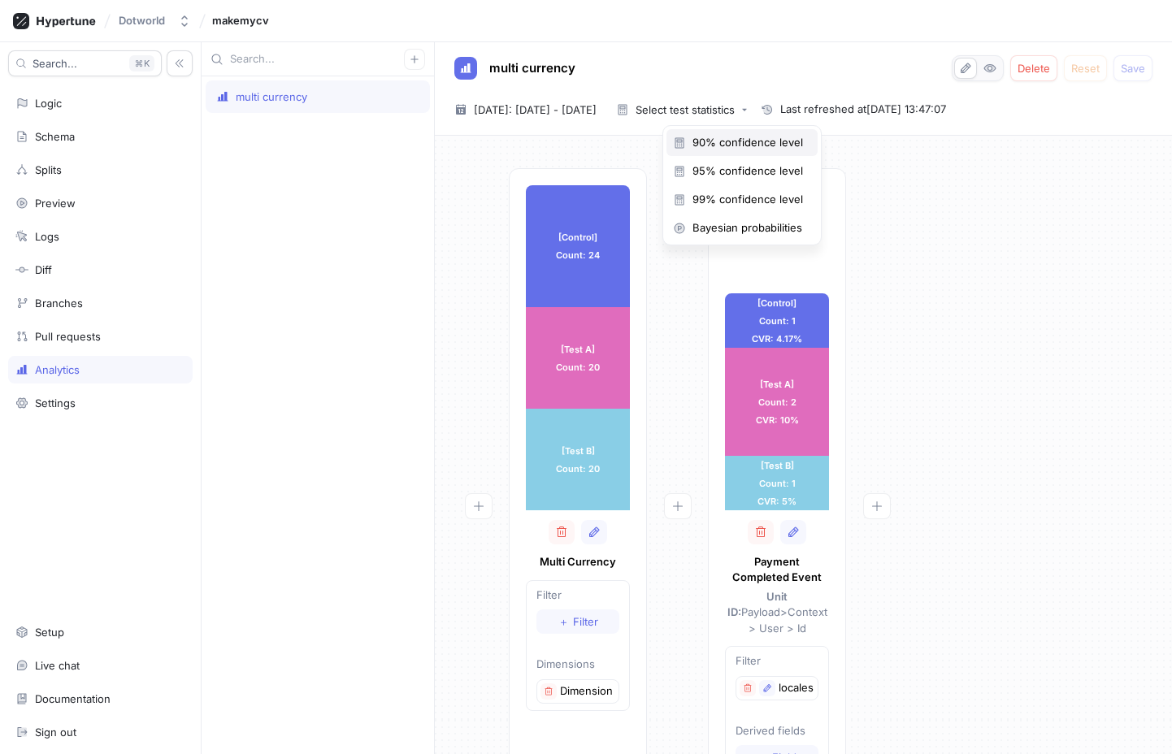
click at [746, 150] on div "90% confidence level" at bounding box center [742, 142] width 151 height 27
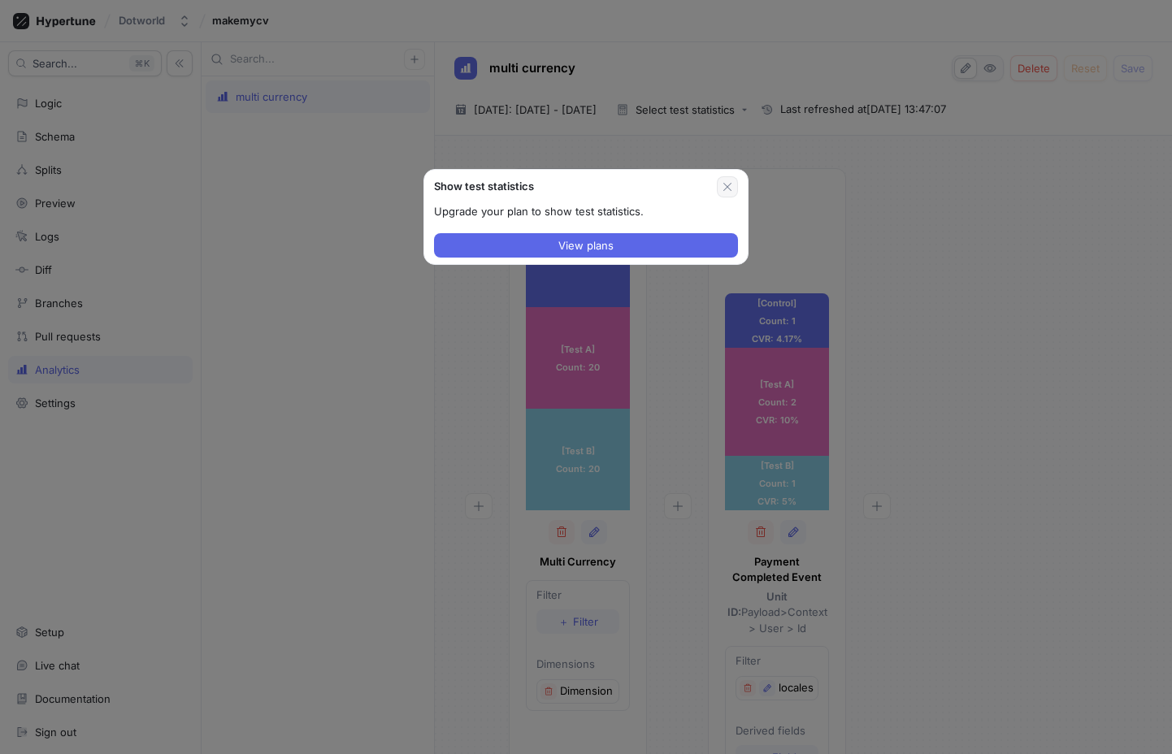
click at [723, 189] on icon "button" at bounding box center [727, 186] width 13 height 13
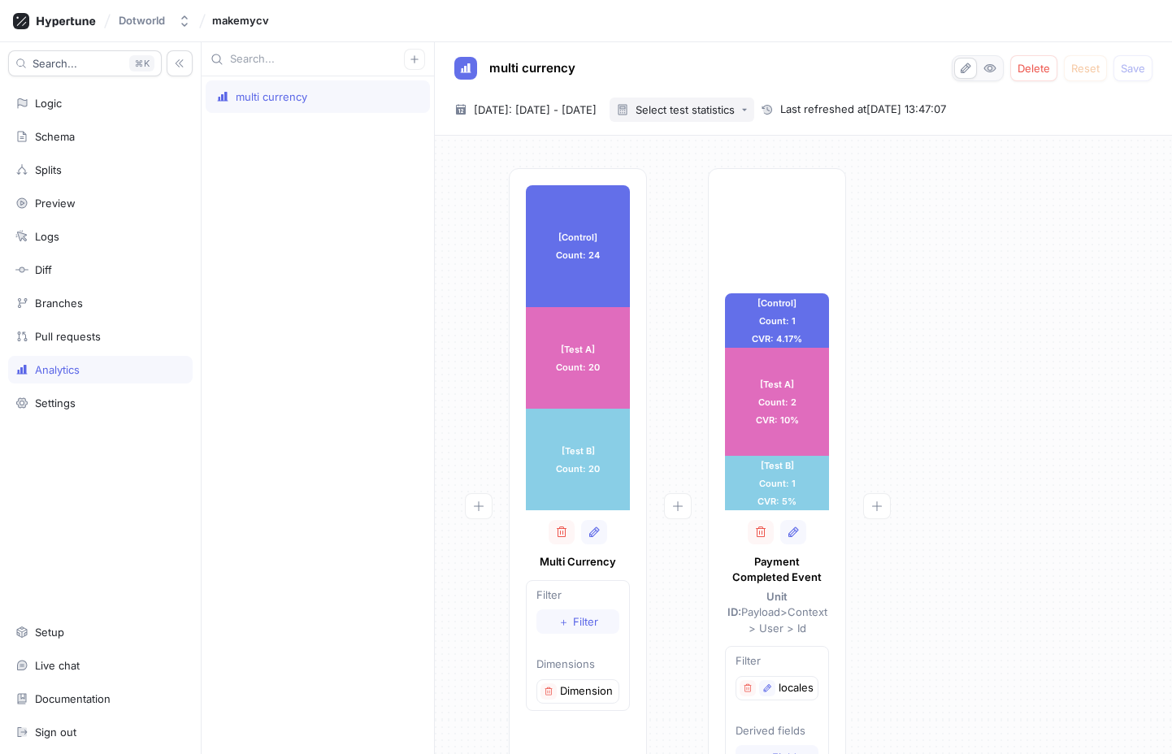
click at [735, 114] on div "Select test statistics" at bounding box center [685, 110] width 99 height 11
click at [1003, 98] on div "2025-09-29 ~ 2025-09-29 Today: 29 Sep 2025 - 29 Sep 2025 Select test statistics…" at bounding box center [800, 110] width 705 height 24
click at [713, 106] on div "Select test statistics" at bounding box center [685, 110] width 99 height 11
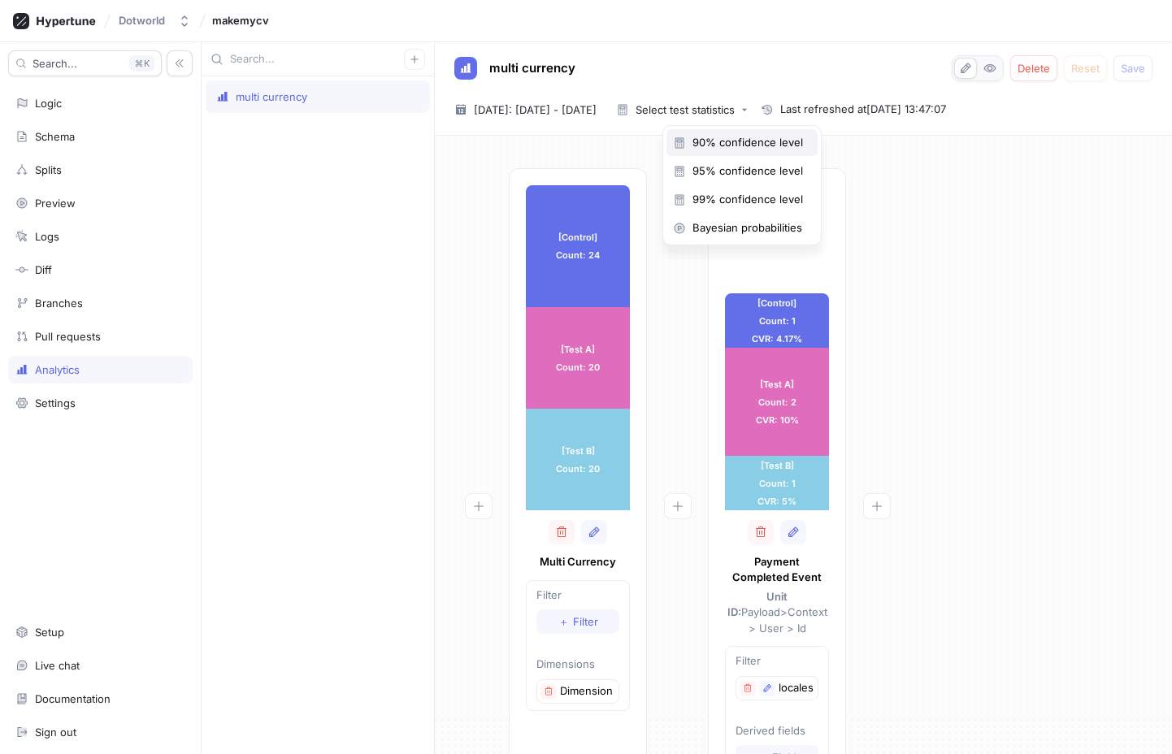
click at [727, 140] on span "90% confidence level" at bounding box center [748, 143] width 111 height 14
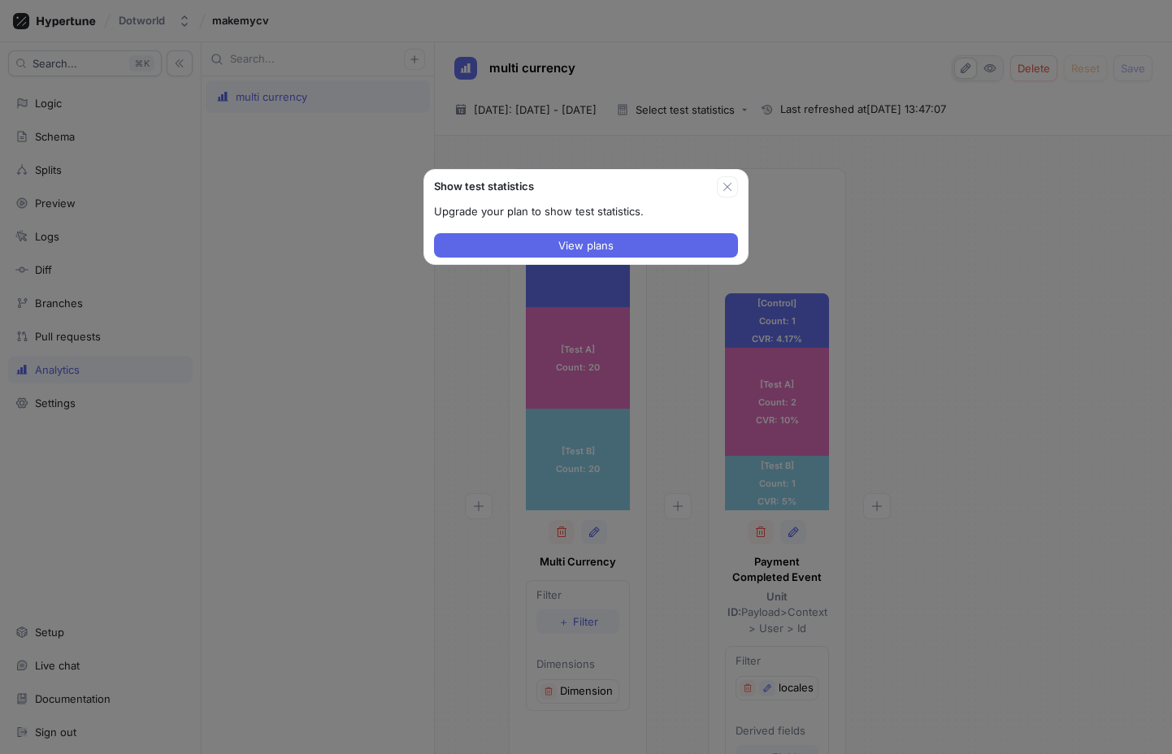
click at [726, 183] on icon "button" at bounding box center [727, 186] width 13 height 13
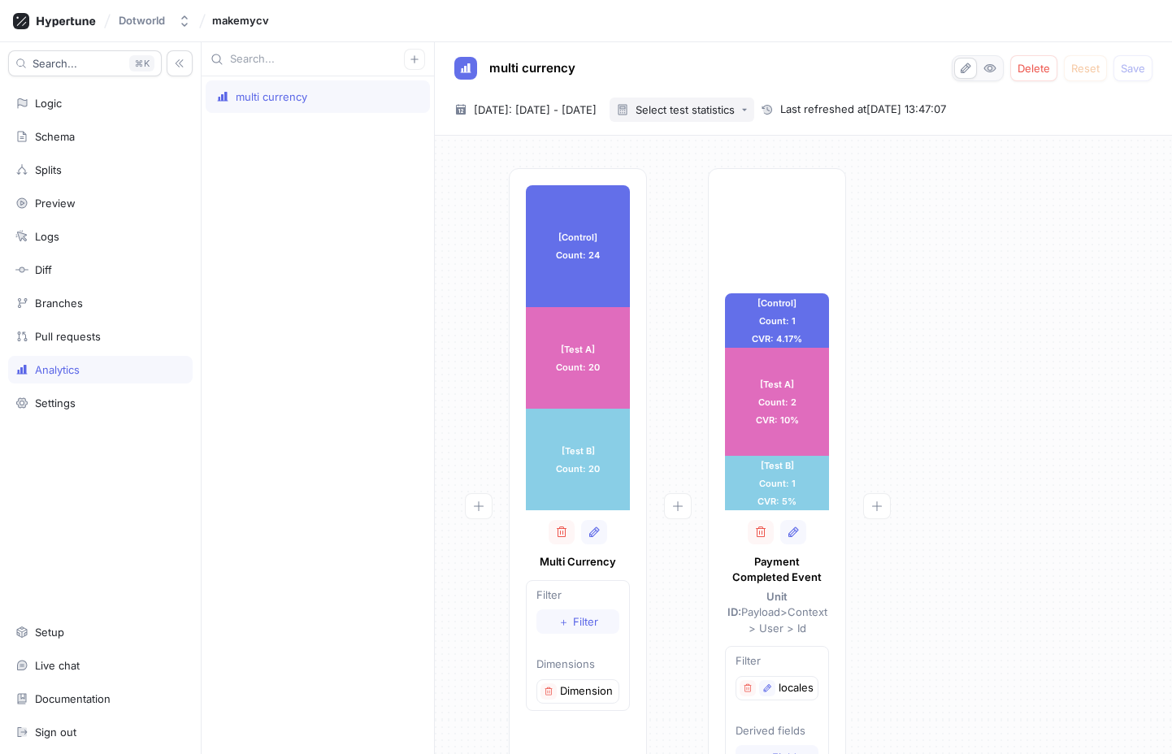
click at [725, 118] on button "Select test statistics" at bounding box center [682, 110] width 145 height 24
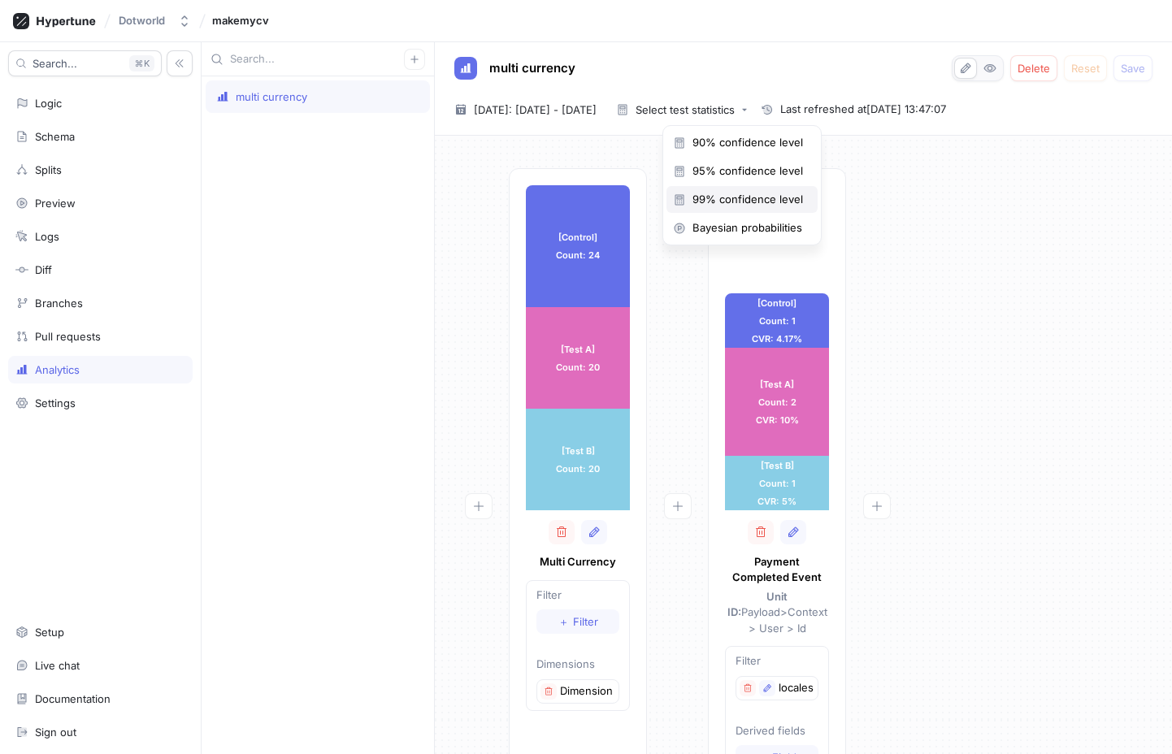
click at [723, 190] on div "99% confidence level" at bounding box center [742, 199] width 151 height 27
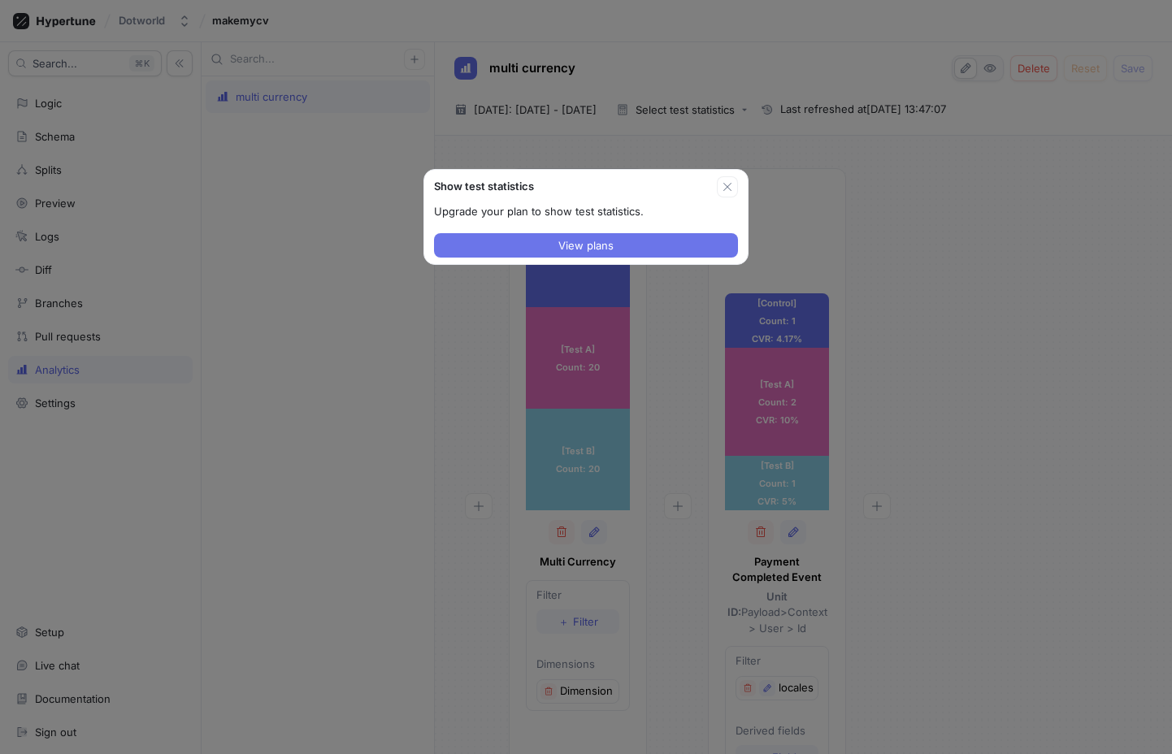
click at [661, 242] on button "View plans" at bounding box center [586, 245] width 304 height 24
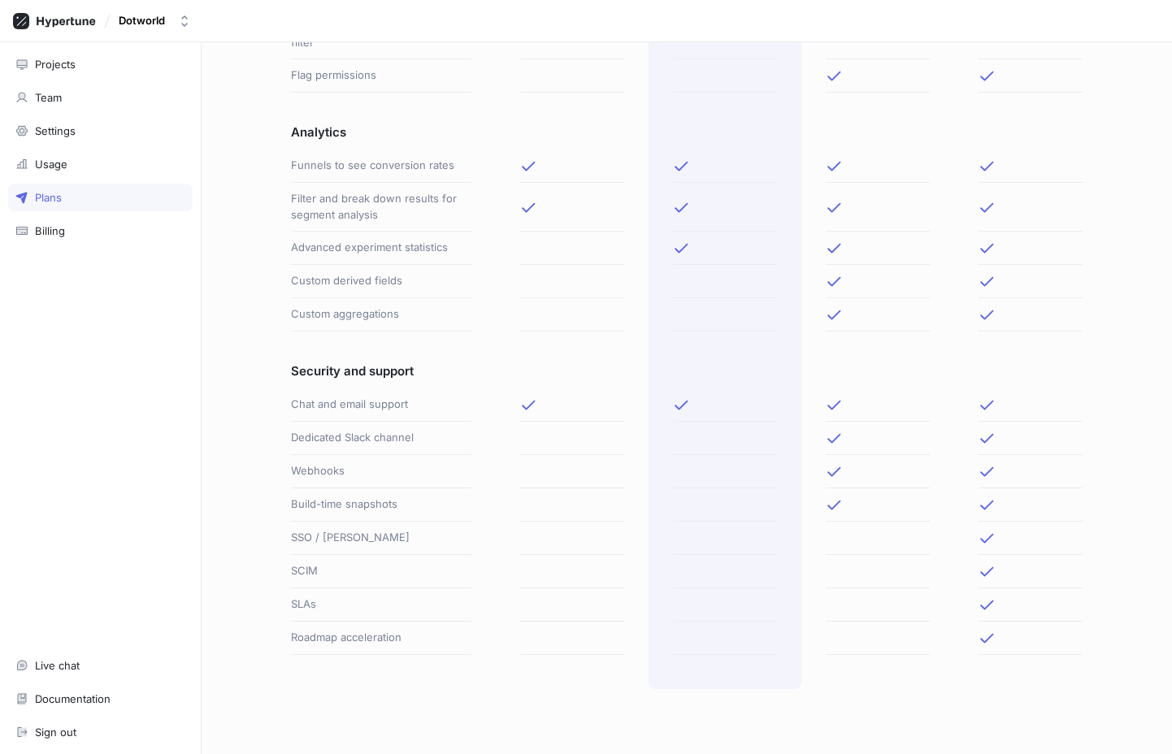
scroll to position [671, 0]
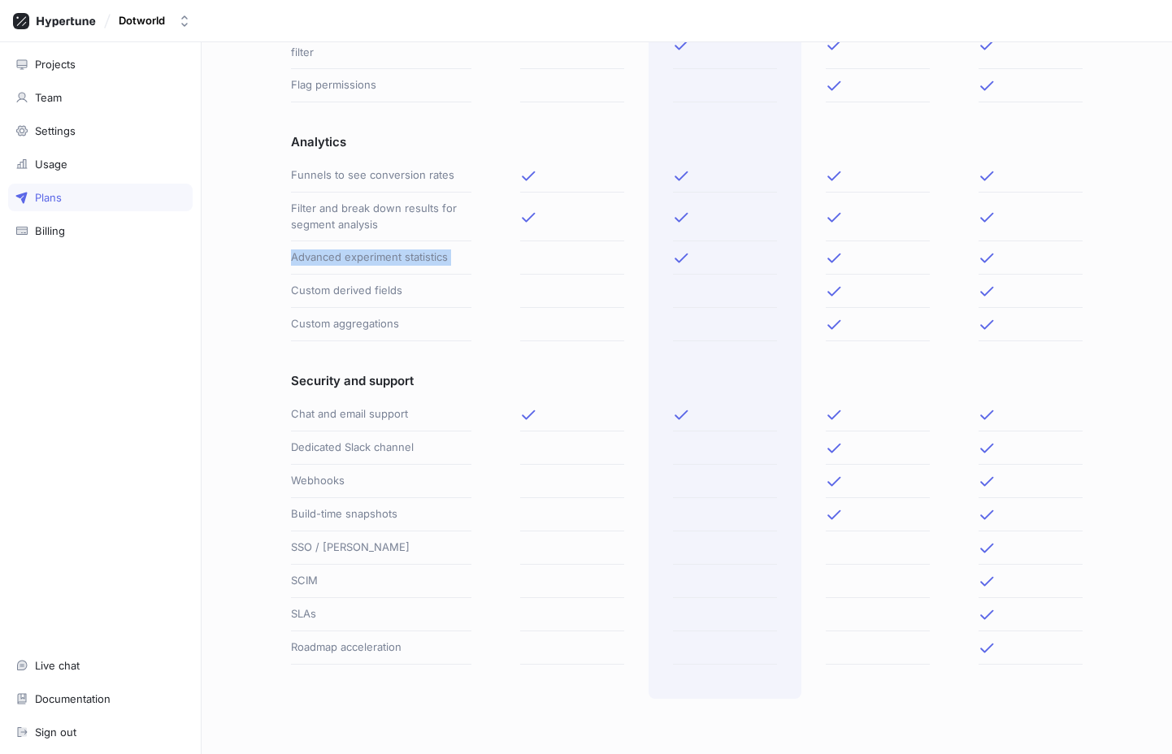
drag, startPoint x: 273, startPoint y: 272, endPoint x: 841, endPoint y: 271, distance: 567.4
click at [841, 271] on div "Plans Free $0 / mo Downgrade Starter $50 / mo Current plan Pro $150 / mo Upgrad…" at bounding box center [687, 51] width 841 height 1295
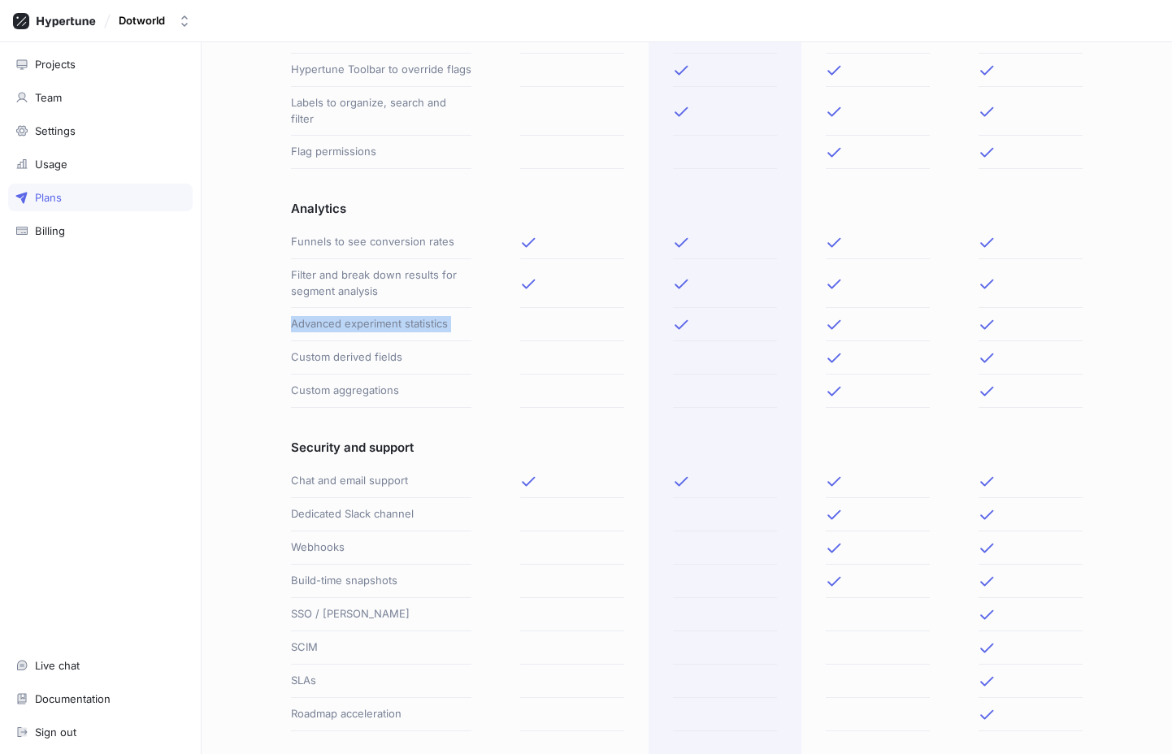
scroll to position [696, 0]
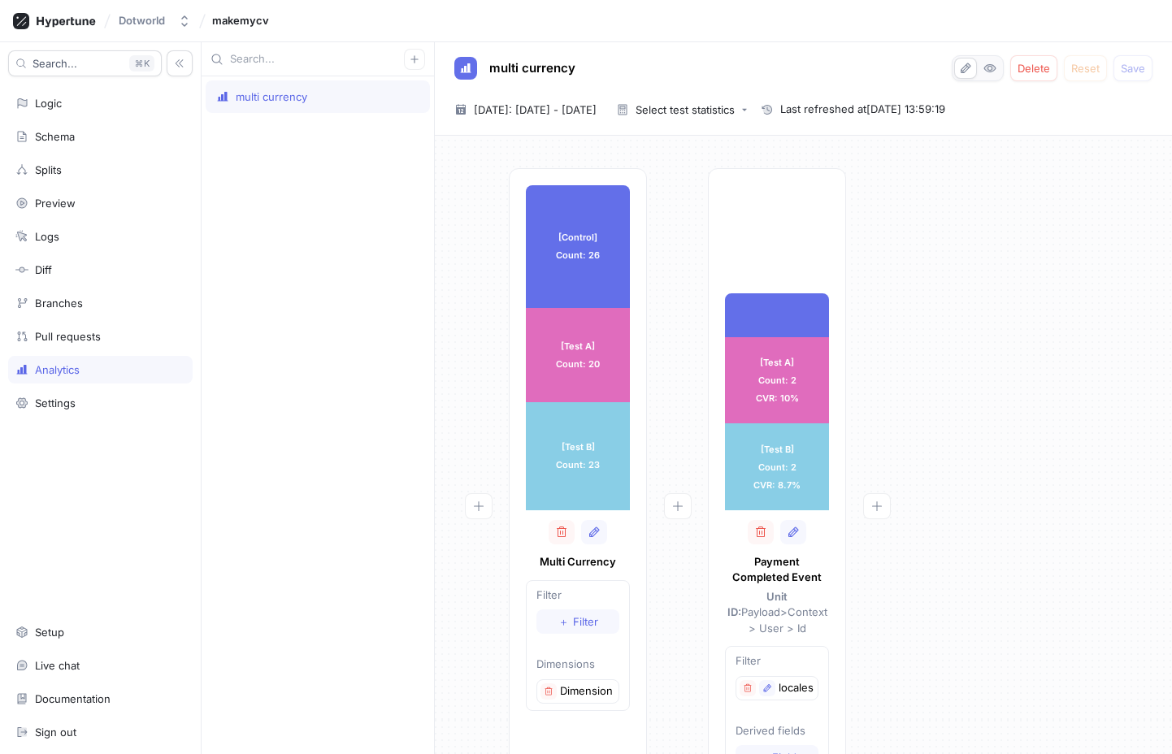
click at [964, 204] on div "[Control] Count: 26 [Control] Count: 26 [Test A] Count: 20 [Test A] Count: 20 […" at bounding box center [803, 521] width 711 height 706
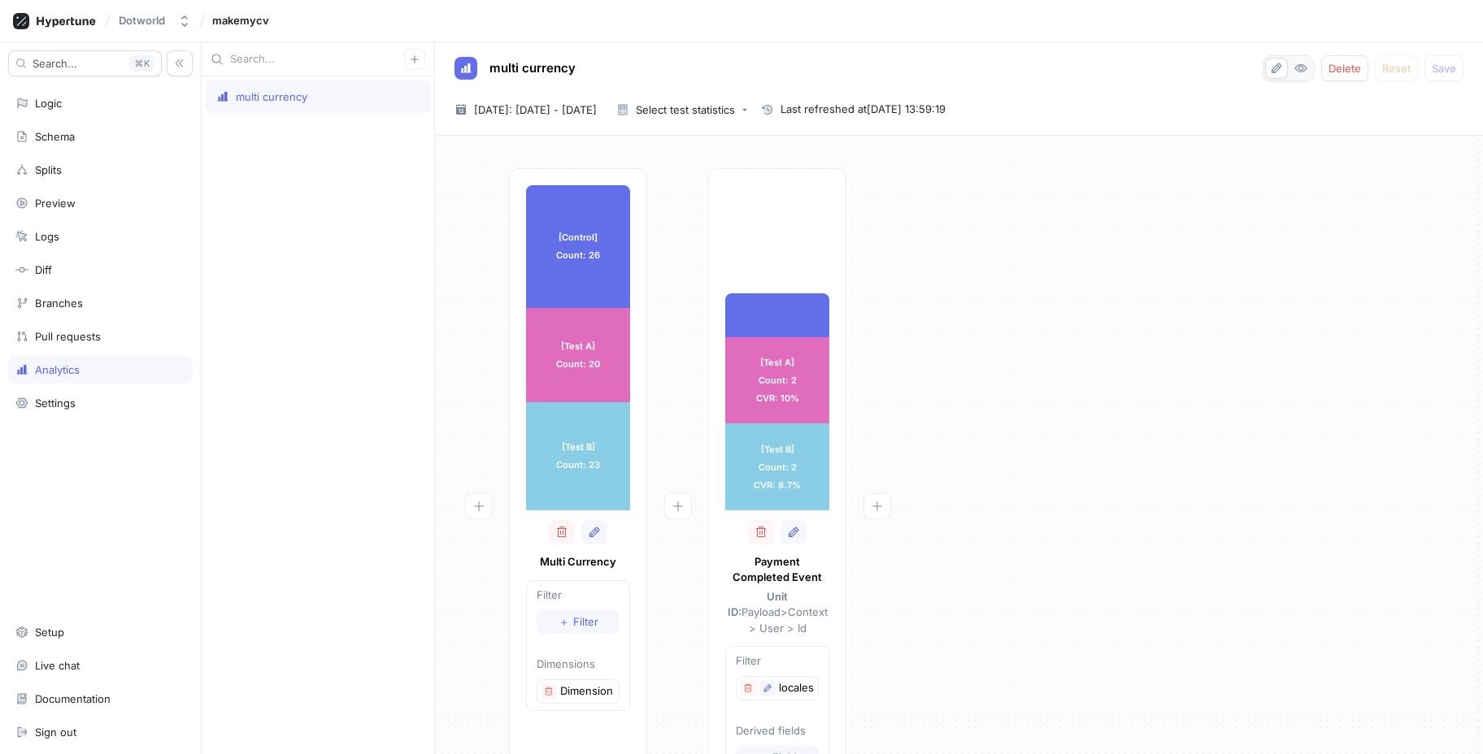
type textarea "x"
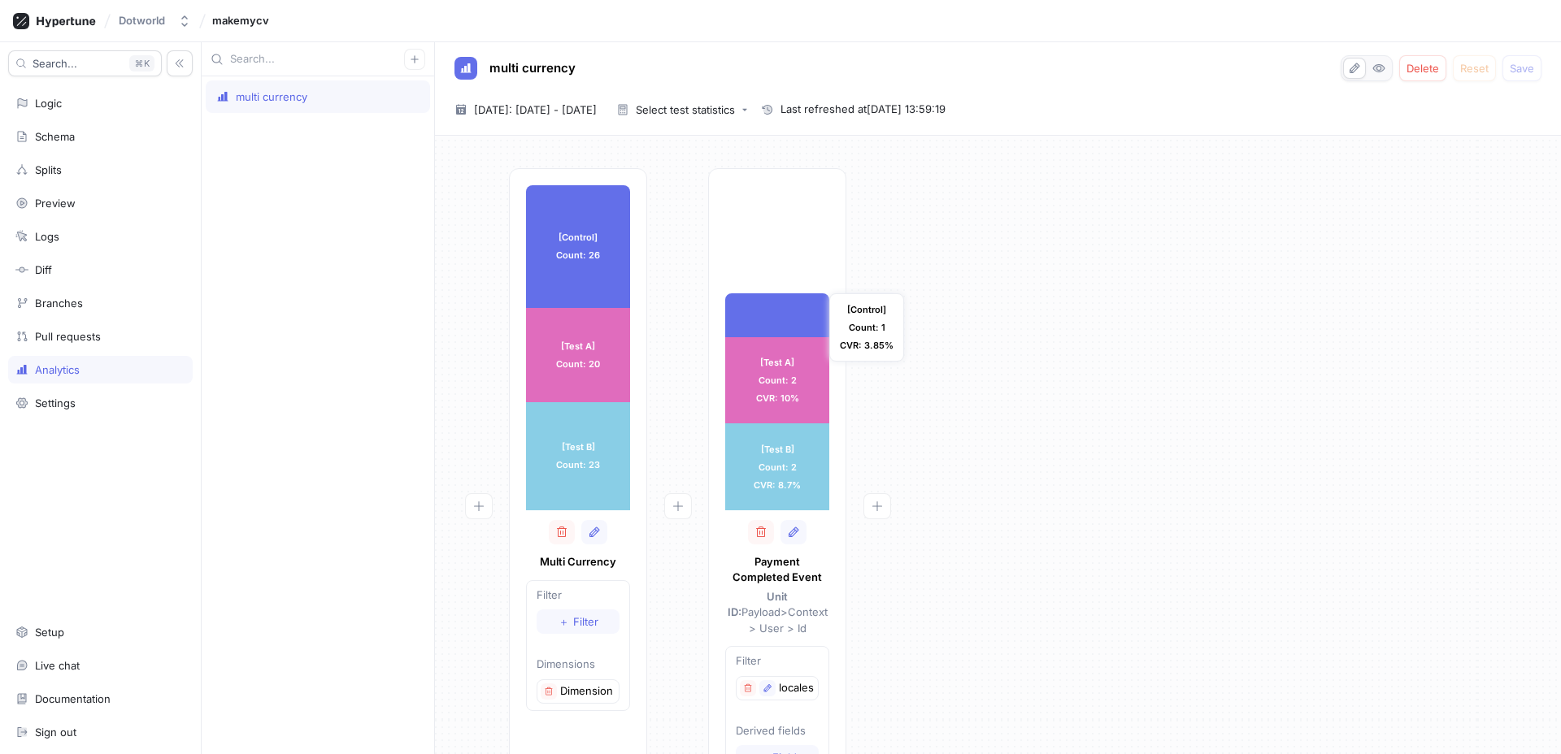
click at [775, 319] on div at bounding box center [777, 314] width 104 height 43
click at [1254, 401] on div "[Control] Count: 26 [Control] Count: 26 [Test A] Count: 20 [Test A] Count: 20 […" at bounding box center [998, 521] width 1100 height 706
click at [772, 105] on icon at bounding box center [768, 110] width 10 height 10
drag, startPoint x: 1216, startPoint y: 120, endPoint x: 1271, endPoint y: 108, distance: 56.6
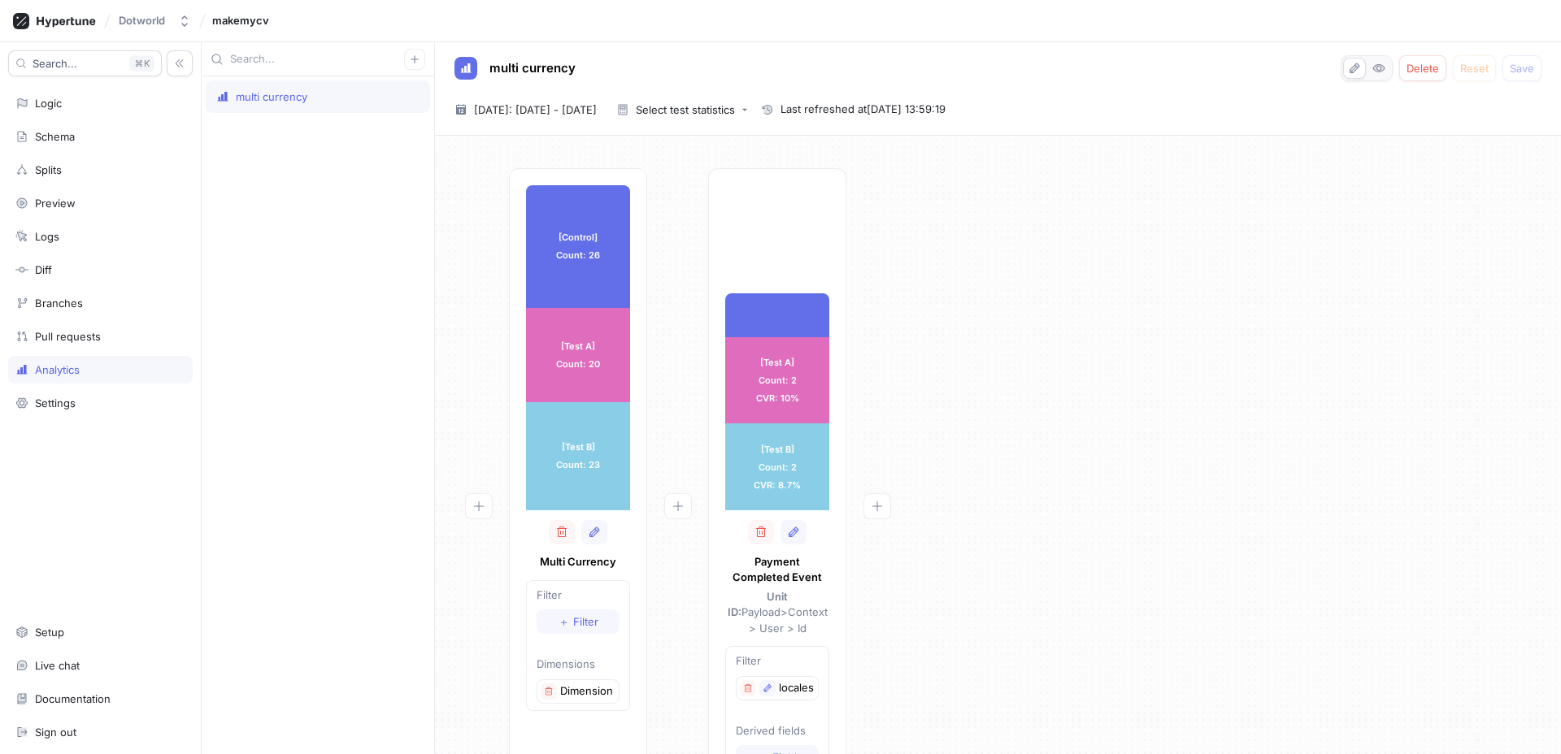
click at [1219, 119] on div "[DATE] ~ [DATE] [DATE]: [DATE] - [DATE] Select test statistics Last refreshed a…" at bounding box center [994, 110] width 1093 height 24
click at [1388, 73] on button "button" at bounding box center [1378, 68] width 23 height 21
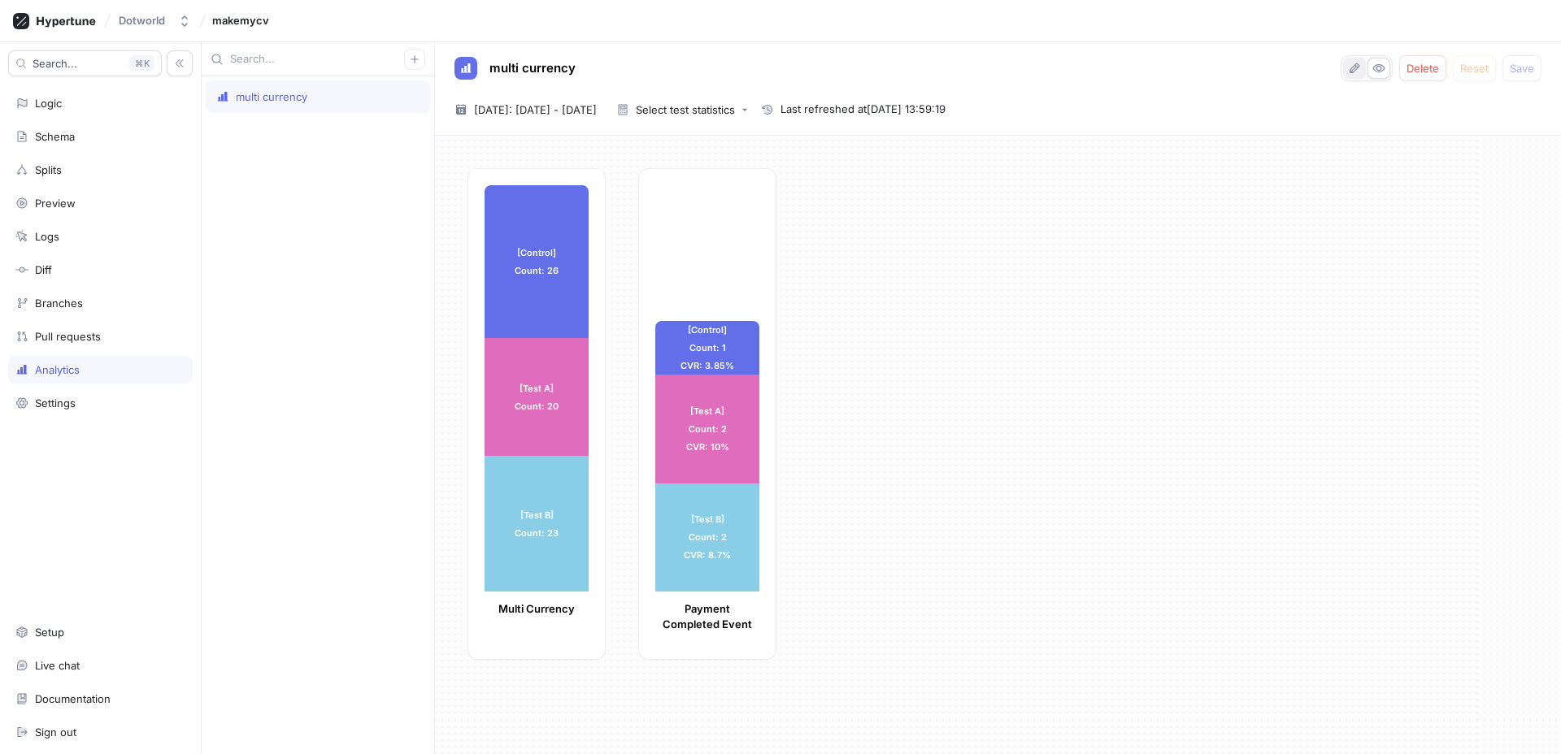
click at [1349, 68] on icon "button" at bounding box center [1354, 68] width 13 height 13
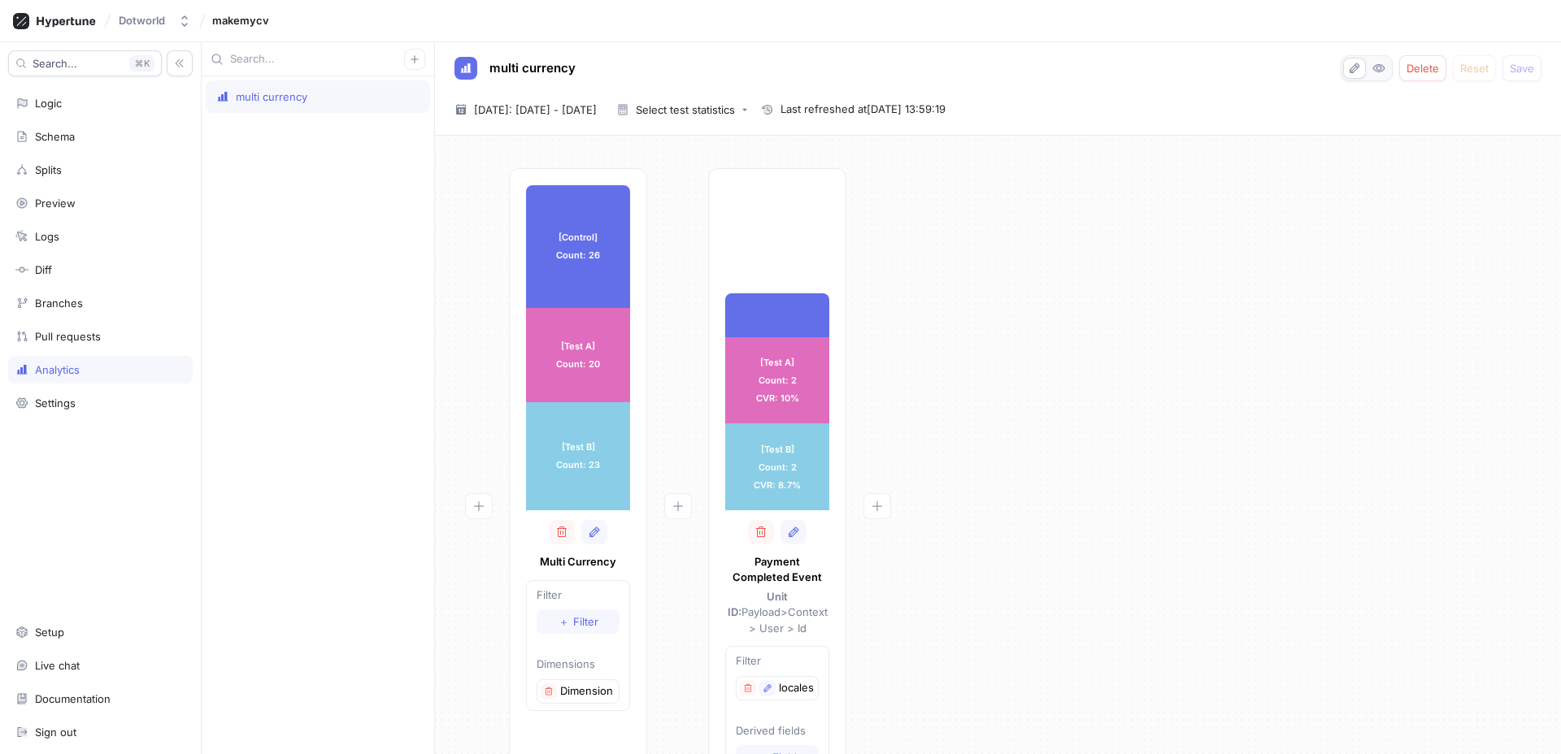
click at [1396, 69] on div "Delete Reset Save" at bounding box center [1440, 68] width 201 height 26
click at [1390, 71] on div at bounding box center [1366, 68] width 52 height 26
click at [1388, 71] on button "button" at bounding box center [1378, 68] width 23 height 21
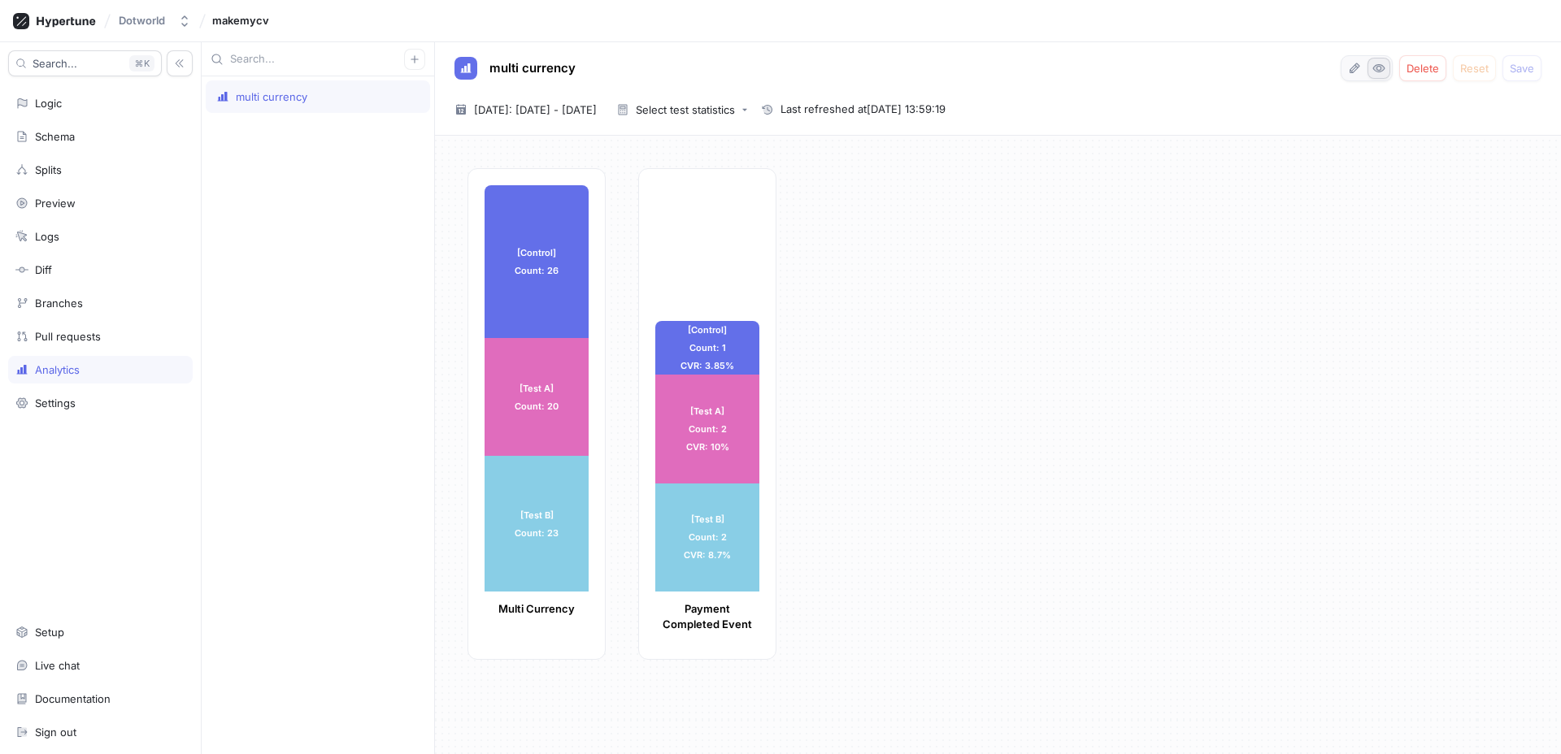
click at [1368, 70] on button "button" at bounding box center [1378, 68] width 23 height 21
click at [1354, 74] on icon "button" at bounding box center [1354, 68] width 13 height 13
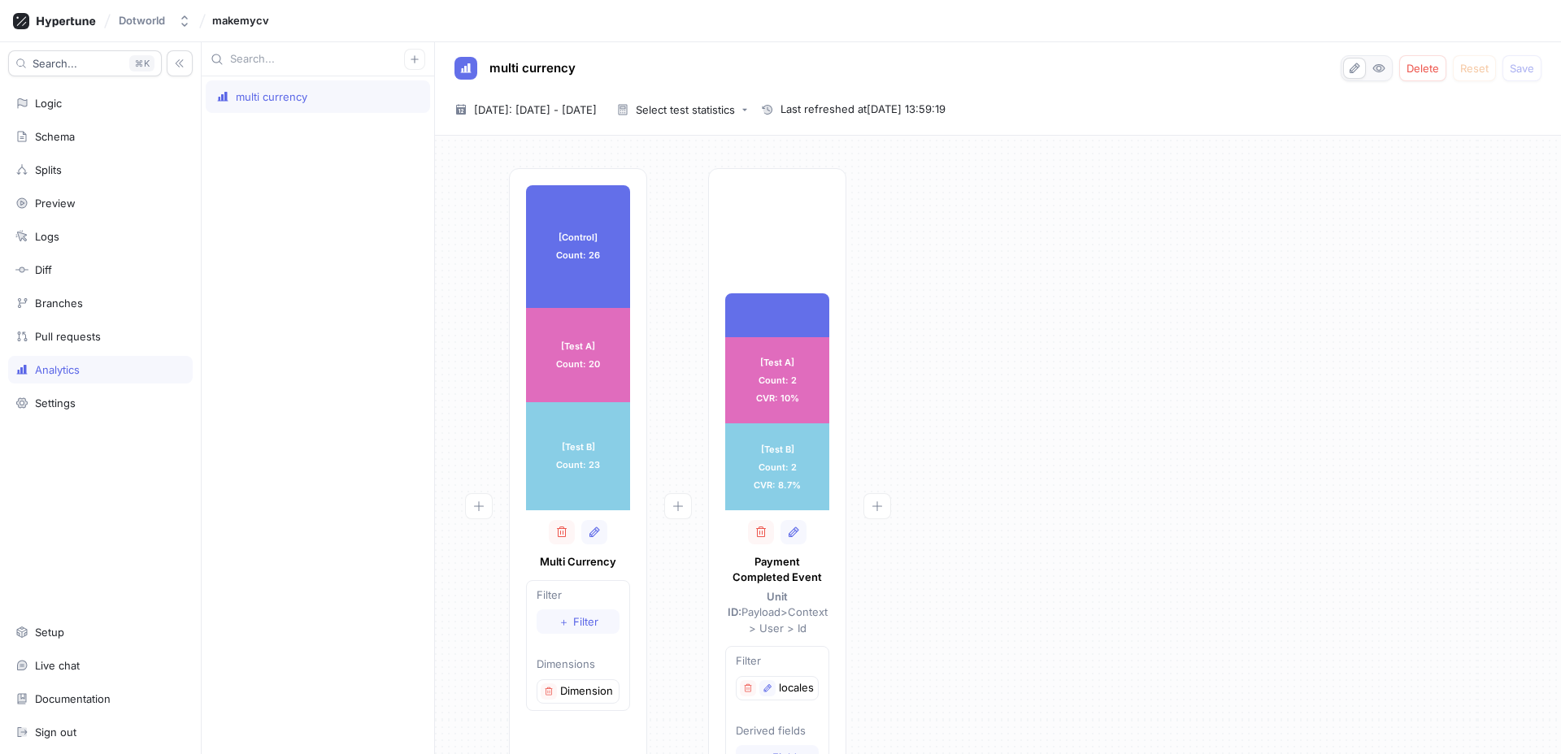
click at [784, 680] on p "locales filter" at bounding box center [797, 688] width 36 height 16
click at [772, 680] on button "button" at bounding box center [767, 688] width 16 height 16
type textarea "x"
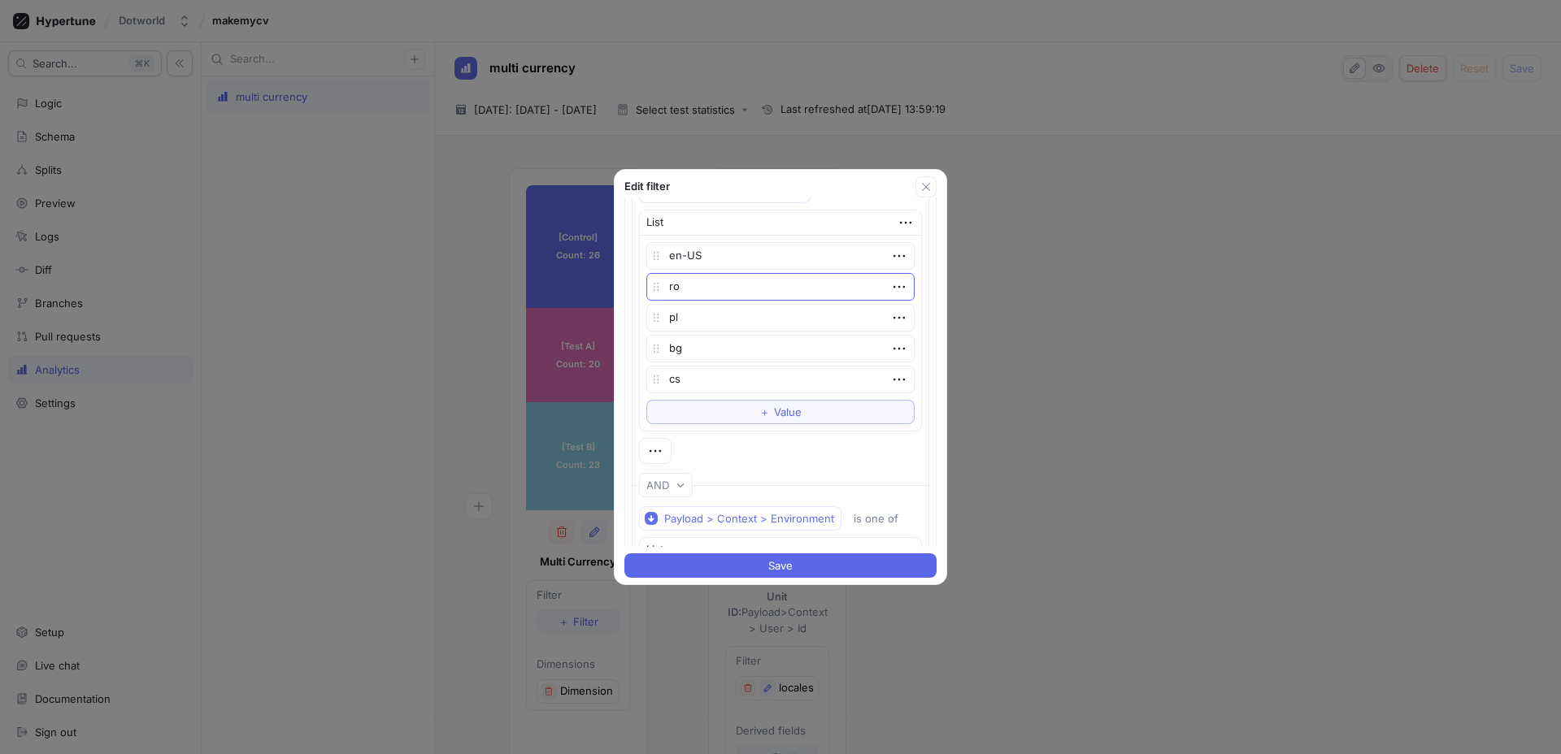
scroll to position [102, 0]
click at [1128, 296] on div "Edit filter Name locales filter Filter logic Payload > Context > Locale is one …" at bounding box center [780, 377] width 1561 height 754
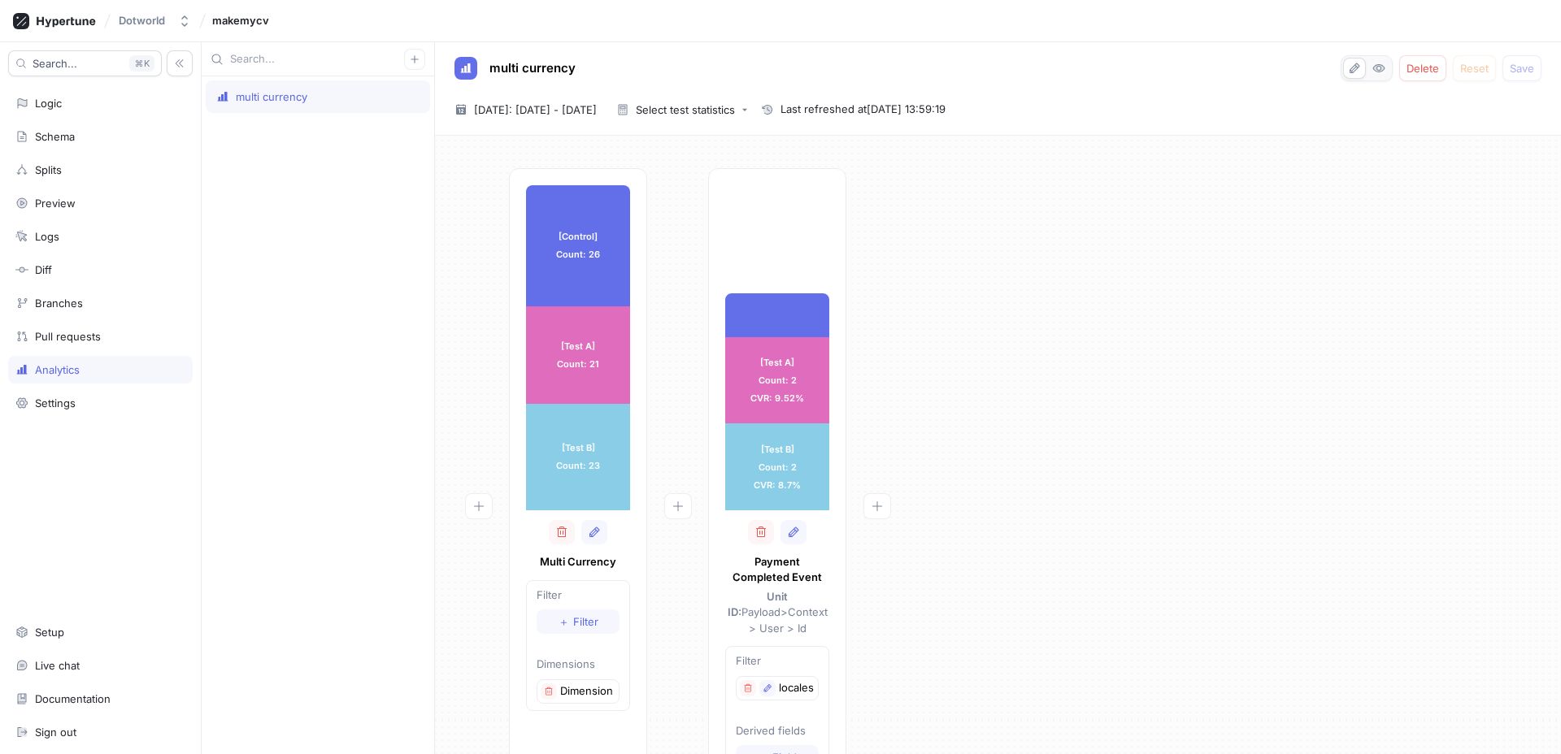
click at [361, 210] on div "multi currency" at bounding box center [318, 415] width 232 height 678
